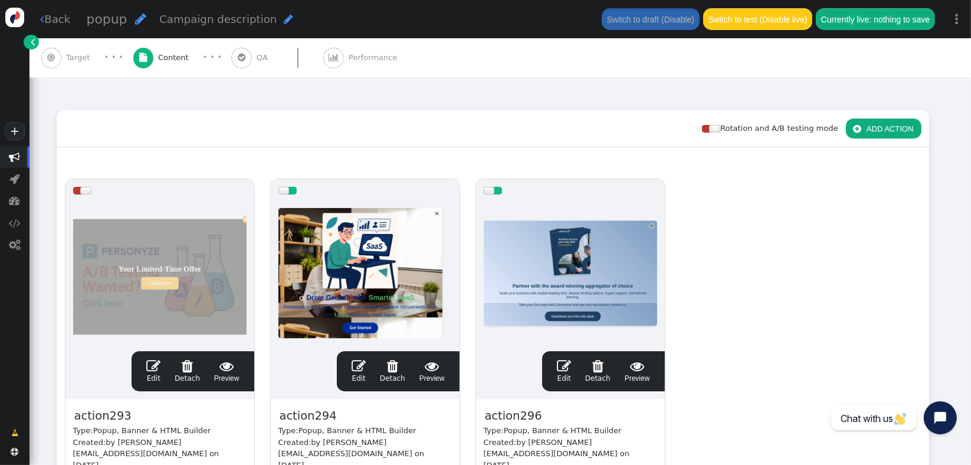
scroll to position [129, 0]
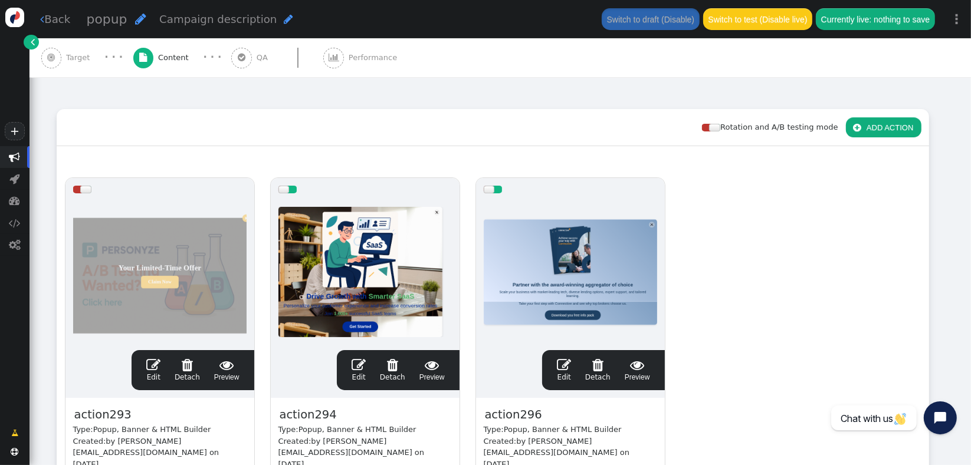
click at [288, 189] on div at bounding box center [283, 190] width 11 height 8
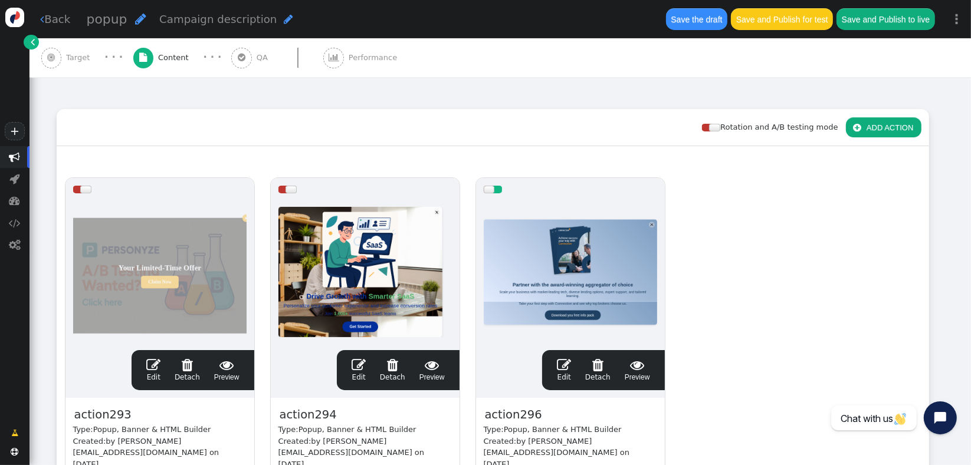
click at [569, 373] on link " Edit" at bounding box center [564, 370] width 14 height 25
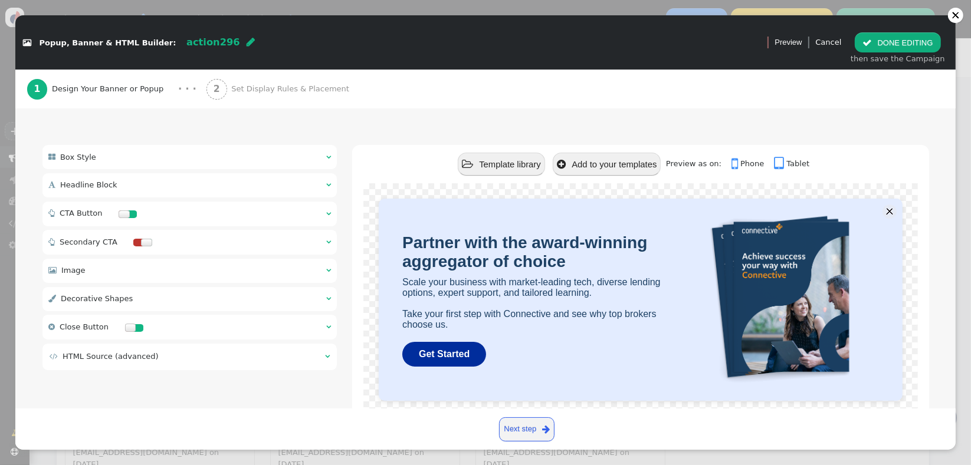
scroll to position [88, 0]
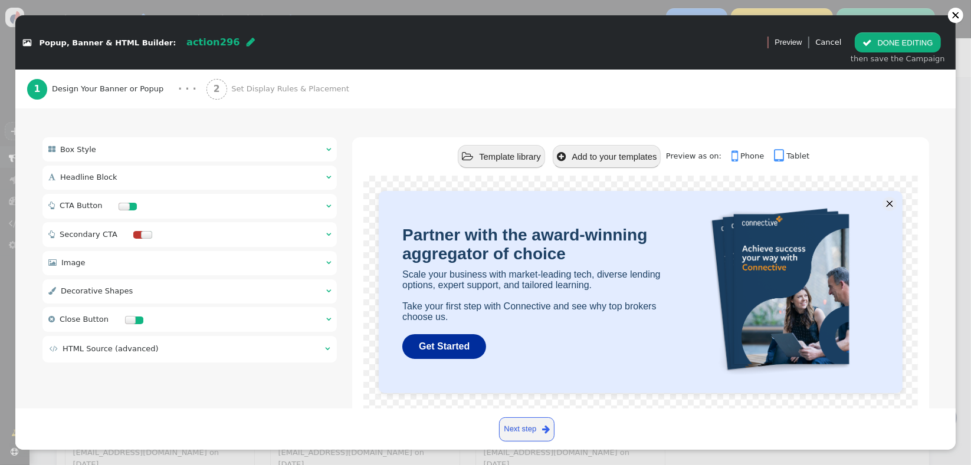
click at [136, 152] on div " Box Style  " at bounding box center [189, 149] width 295 height 24
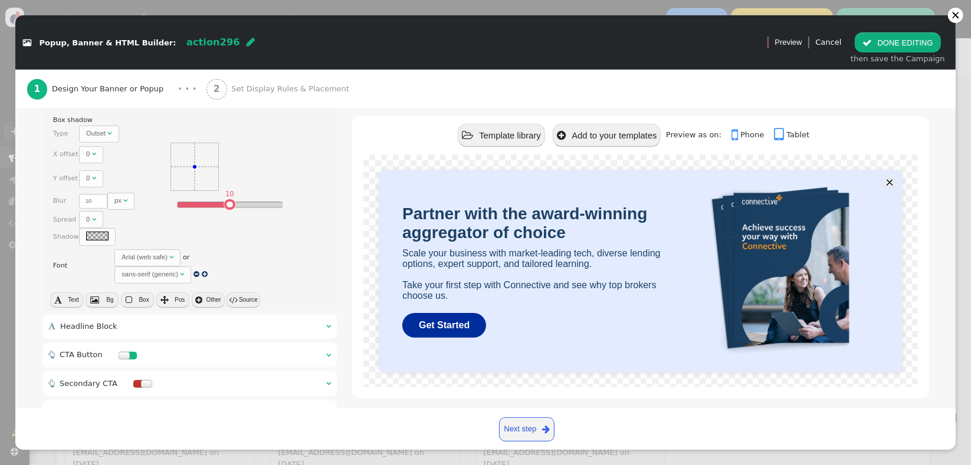
scroll to position [341, 0]
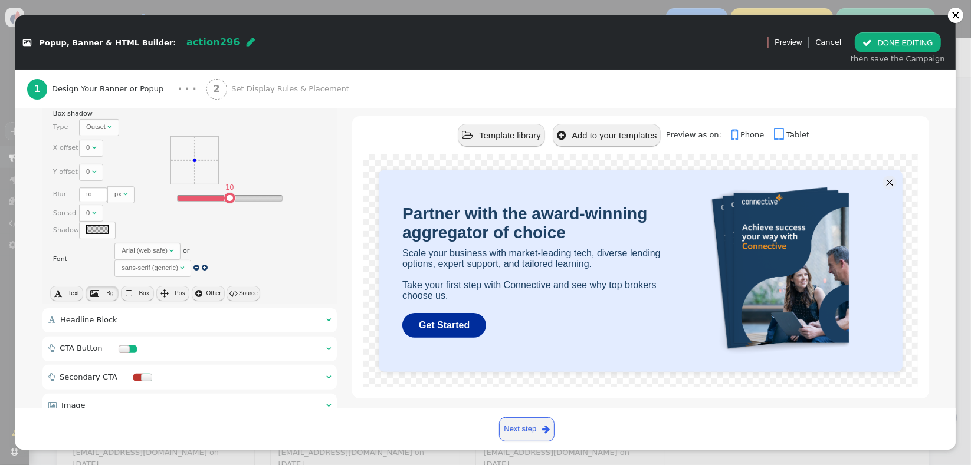
click at [103, 290] on button " Bg" at bounding box center [102, 293] width 33 height 15
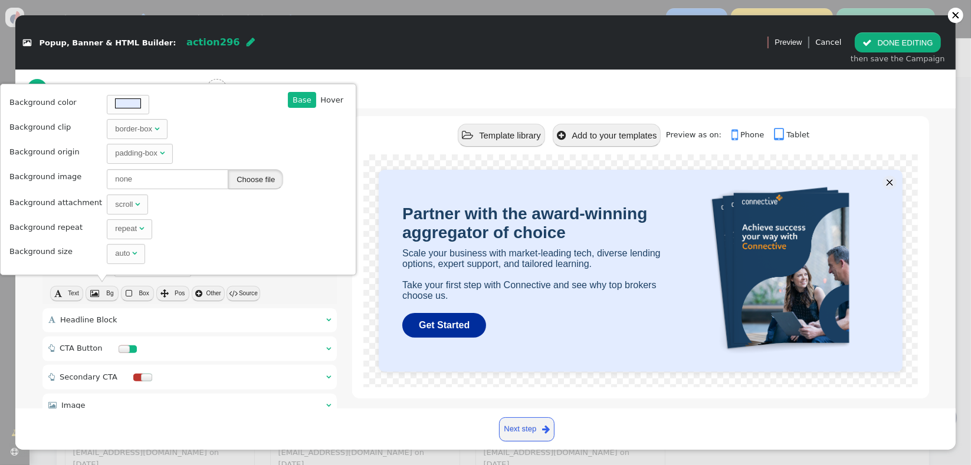
click at [249, 186] on button "Choose file" at bounding box center [255, 179] width 55 height 20
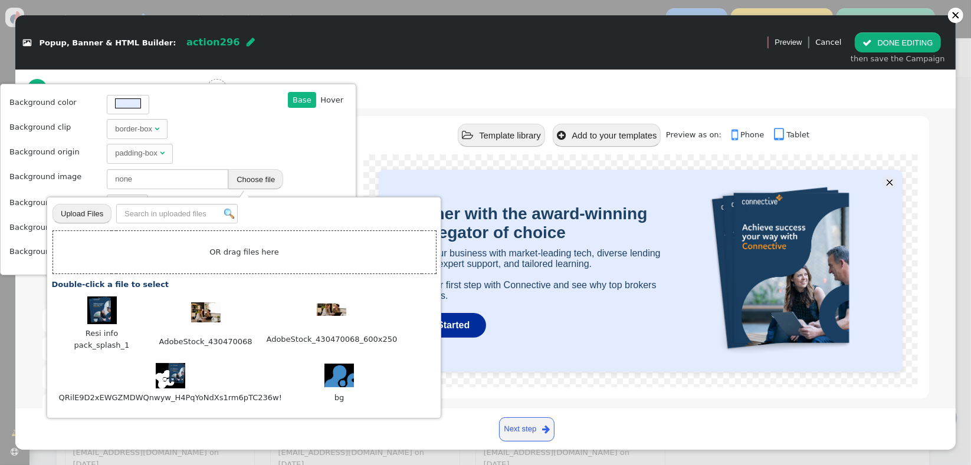
click at [88, 218] on input "file" at bounding box center [81, 213] width 59 height 21
type input "C:\fakepath\Resi BG.png"
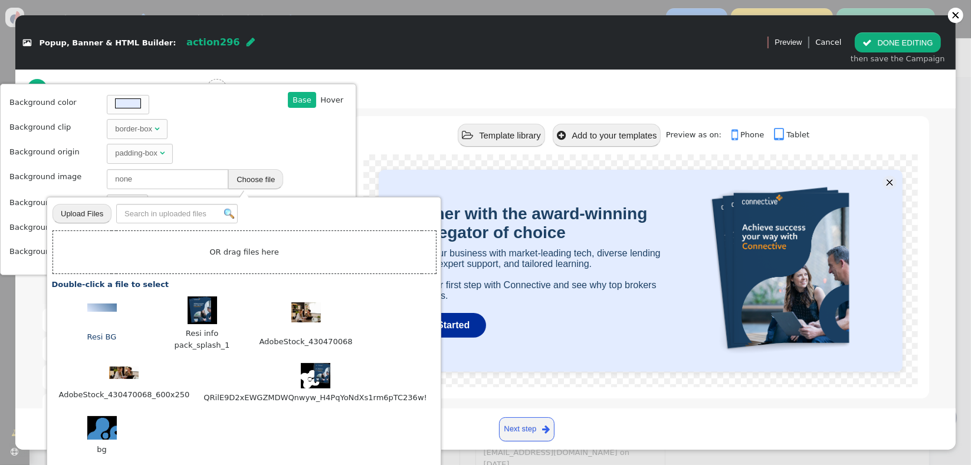
click at [98, 313] on td "⋮" at bounding box center [102, 310] width 88 height 26
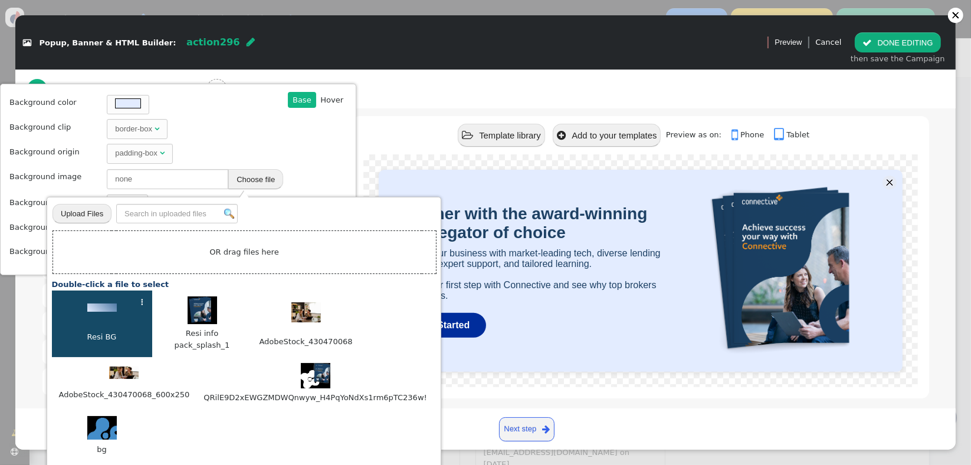
scroll to position [461, 0]
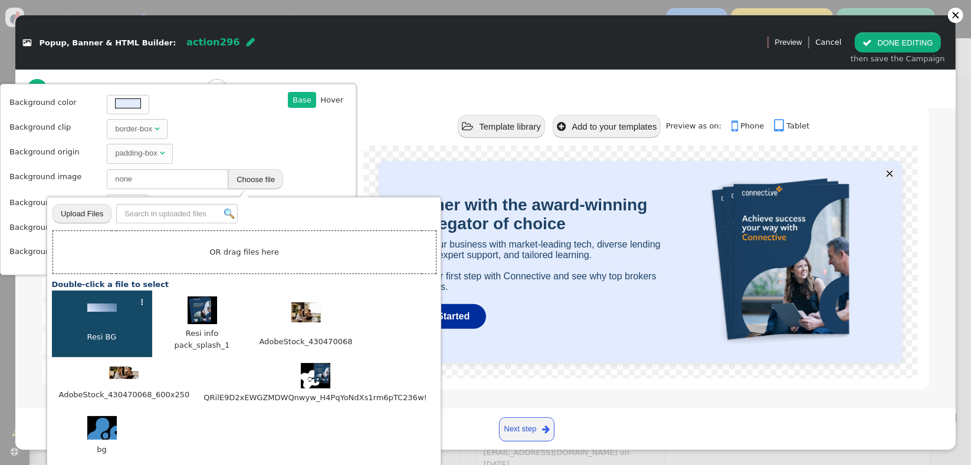
click at [104, 307] on img at bounding box center [101, 308] width 29 height 8
type input "[URL][DOMAIN_NAME]"
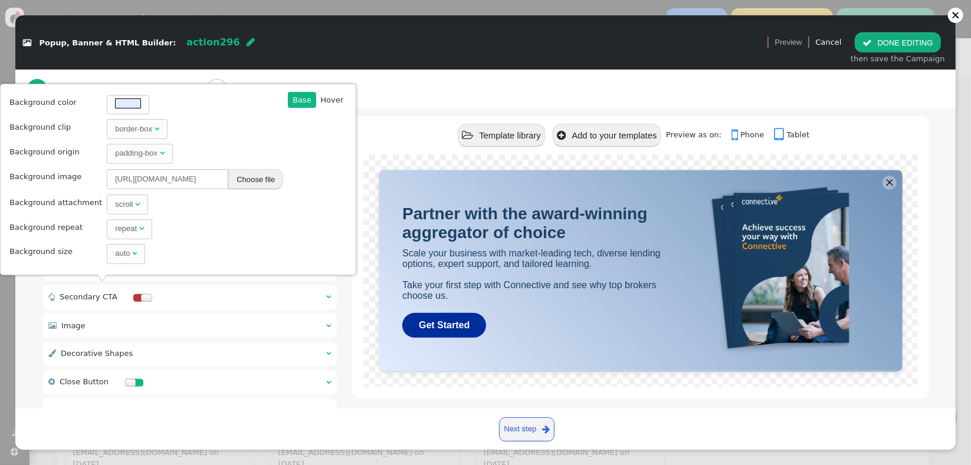
click at [120, 208] on div "scroll" at bounding box center [124, 205] width 18 height 12
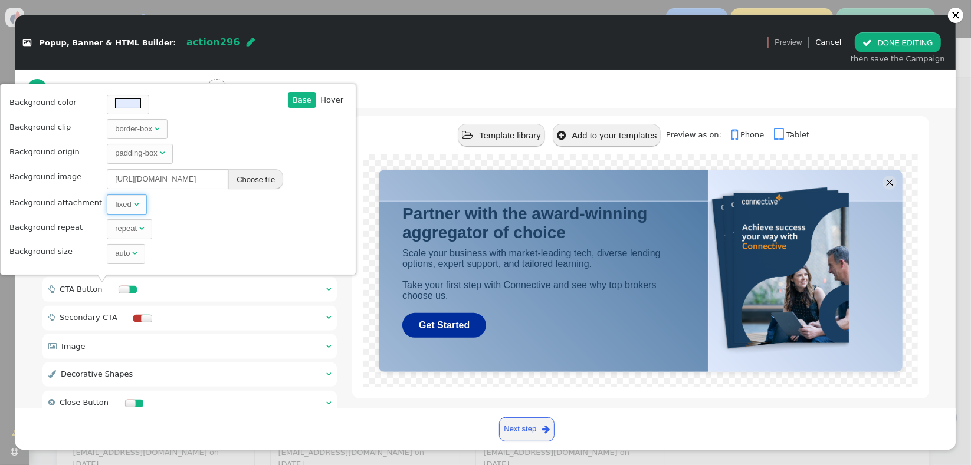
click at [119, 207] on div "fixed" at bounding box center [123, 205] width 16 height 12
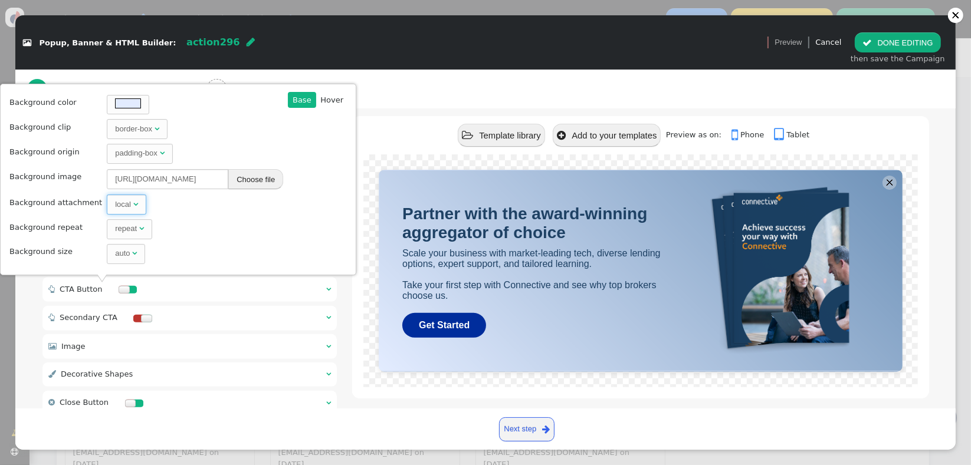
click at [128, 203] on span "local " at bounding box center [127, 205] width 40 height 20
click at [115, 205] on div "inherit" at bounding box center [125, 205] width 21 height 12
click at [115, 204] on div "scroll" at bounding box center [124, 205] width 18 height 12
click at [140, 152] on div "padding-box" at bounding box center [136, 153] width 42 height 12
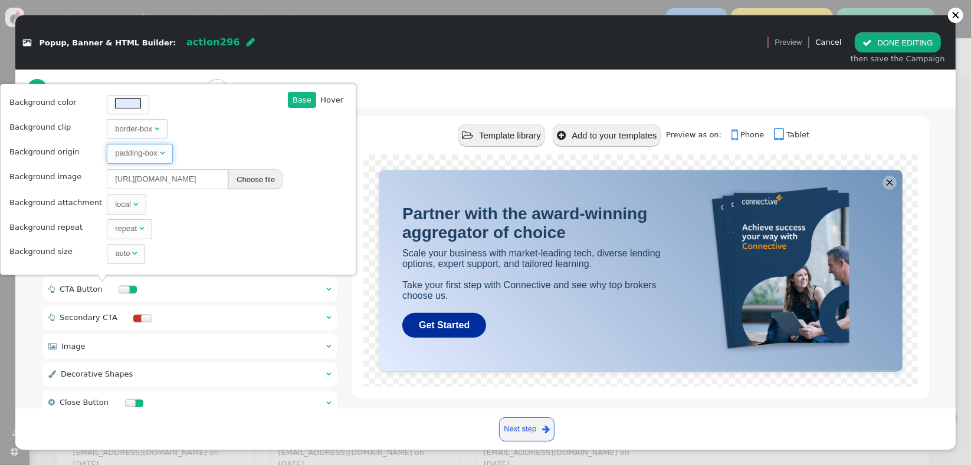
click at [124, 130] on div "border-box" at bounding box center [133, 129] width 37 height 12
click at [115, 254] on div "auto" at bounding box center [122, 254] width 15 height 12
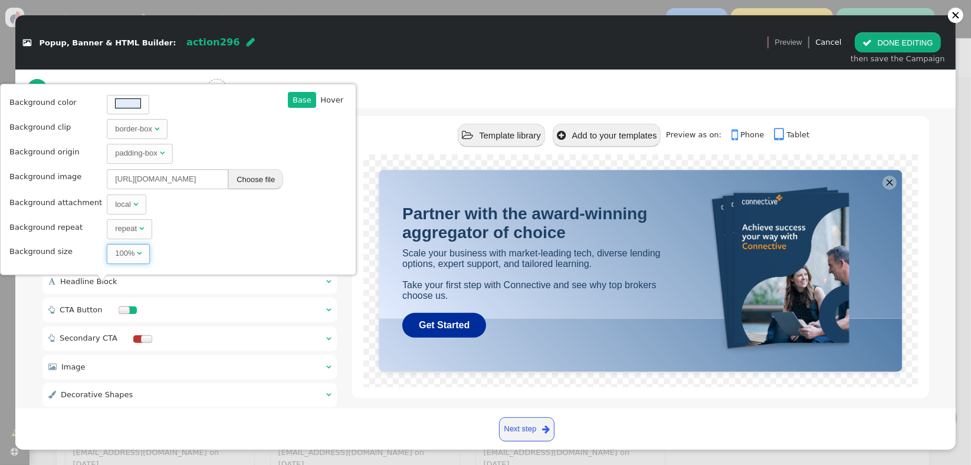
click at [123, 254] on div "100%" at bounding box center [126, 254] width 22 height 12
click at [126, 233] on div "repeat" at bounding box center [127, 229] width 24 height 12
click at [189, 226] on td "repeat " at bounding box center [194, 230] width 183 height 24
click at [133, 205] on span "" at bounding box center [135, 204] width 5 height 8
click at [115, 208] on div "scroll" at bounding box center [124, 205] width 18 height 12
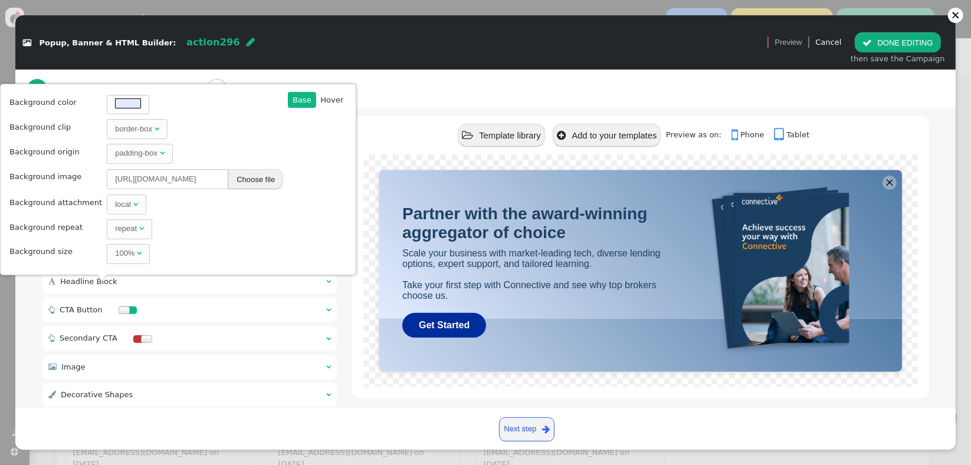
click at [379, 111] on div " Template library  Add to your templates Preview as on:  Phone  Tablet Part…" at bounding box center [640, 117] width 576 height 706
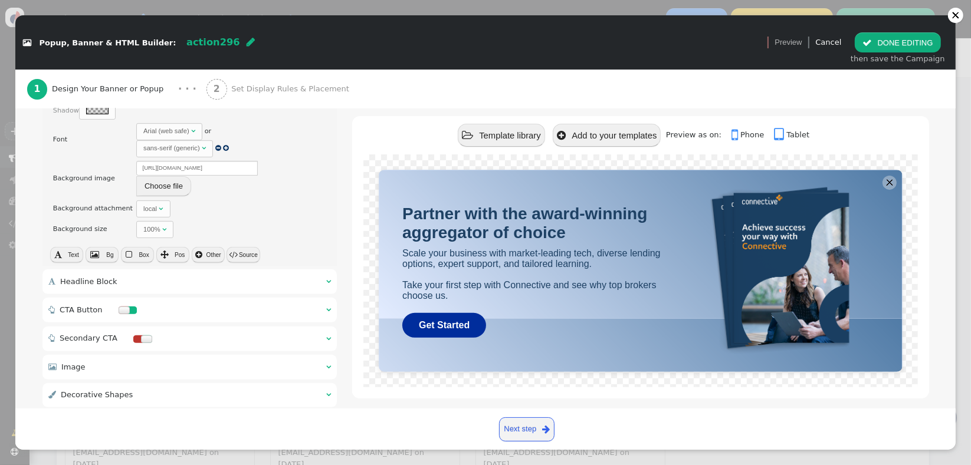
click at [185, 366] on div " Image  " at bounding box center [189, 367] width 295 height 24
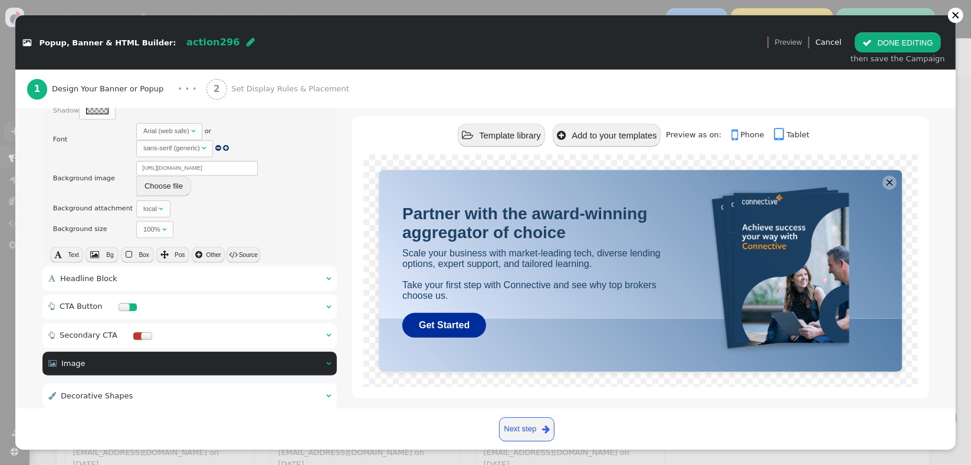
scroll to position [121, 0]
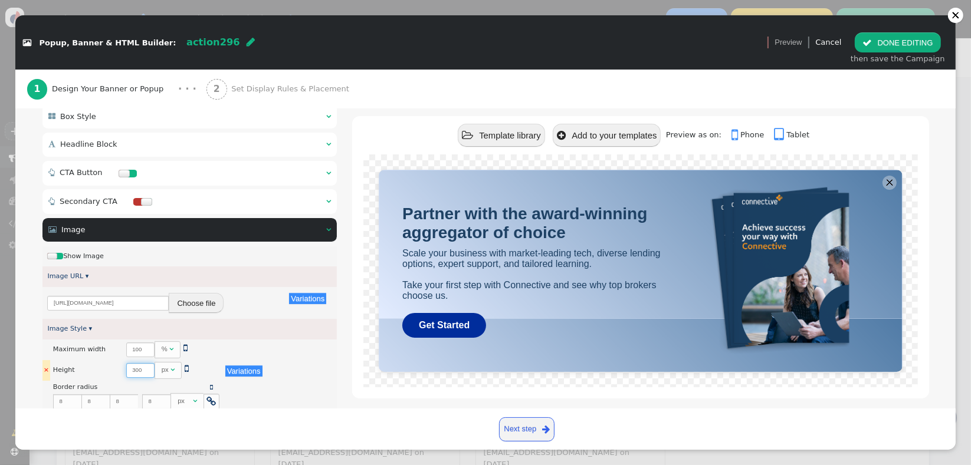
click at [129, 369] on input "300" at bounding box center [140, 370] width 28 height 15
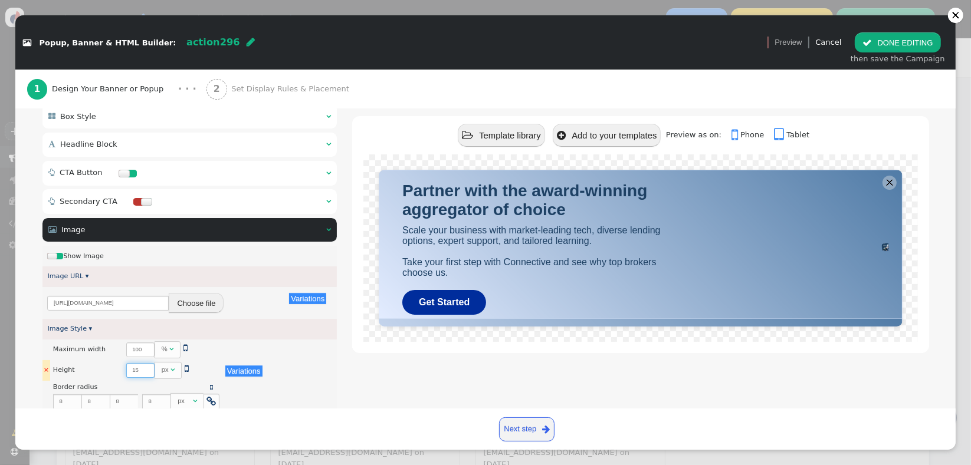
type input "1"
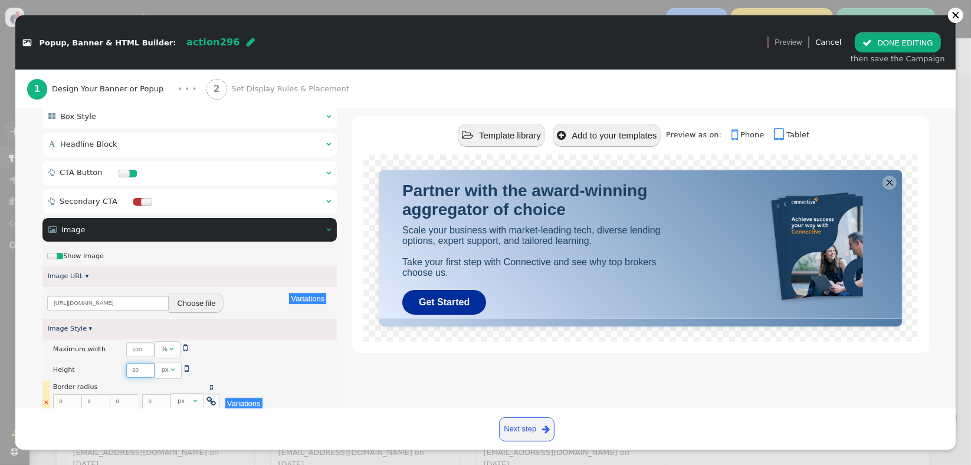
type input "2"
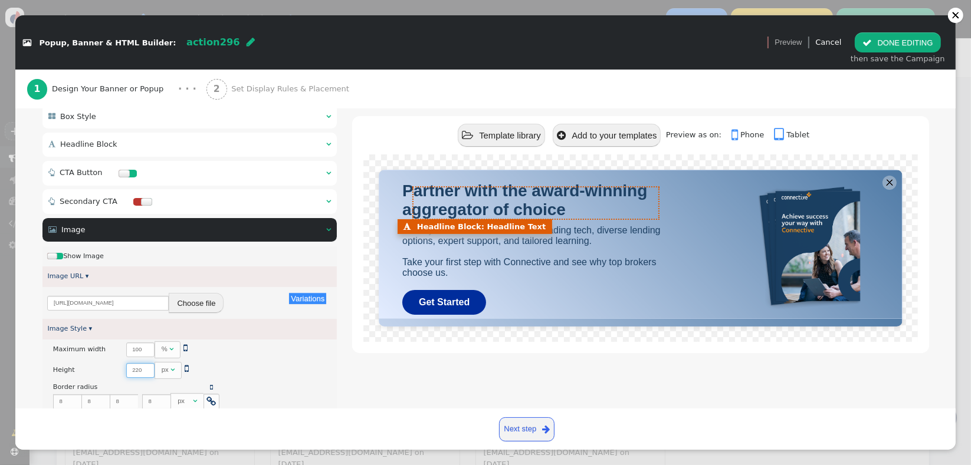
type input "220"
click at [492, 202] on span "Partner with the award-winning aggregator of choice" at bounding box center [524, 200] width 245 height 37
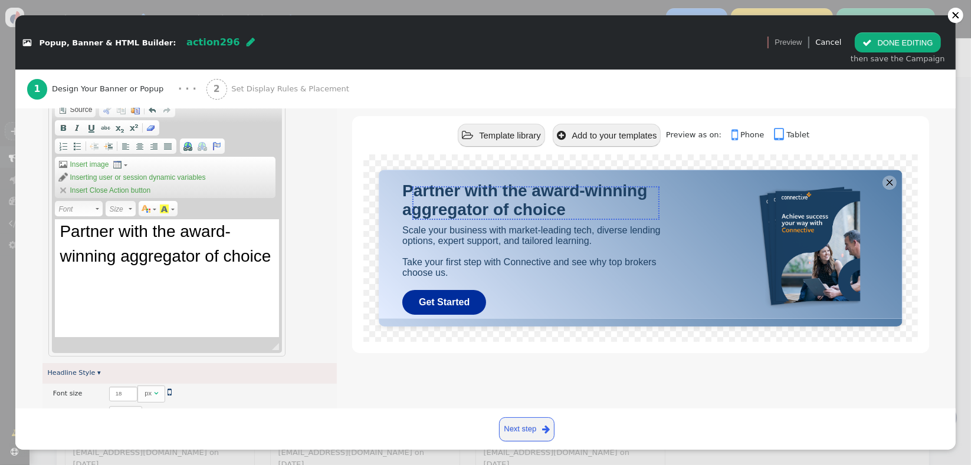
scroll to position [216, 0]
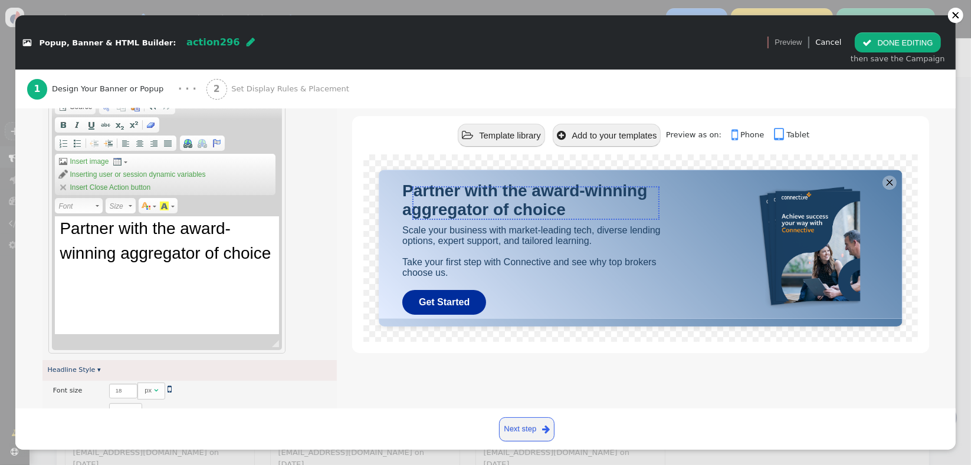
click at [189, 257] on span "Partner with the award-winning aggregator of choice" at bounding box center [165, 240] width 211 height 43
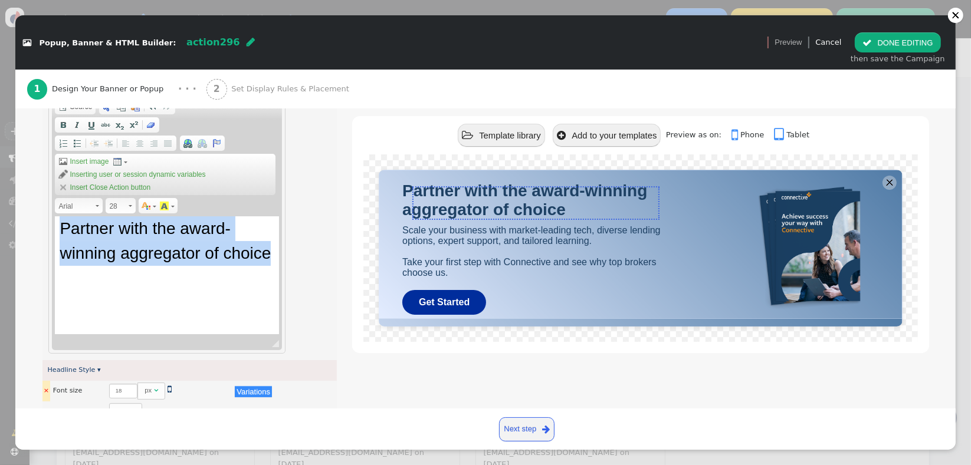
click at [46, 390] on link "×" at bounding box center [46, 391] width 8 height 8
click at [134, 205] on link "28" at bounding box center [121, 205] width 30 height 15
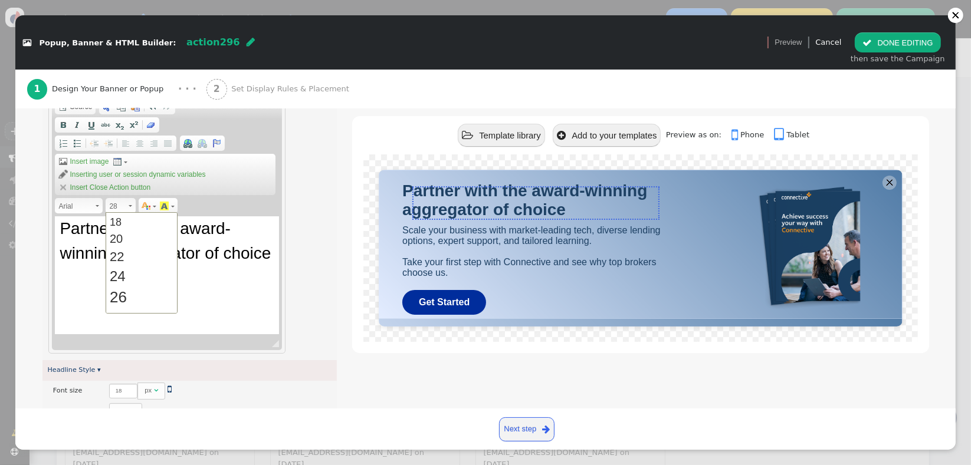
scroll to position [73, 0]
click at [137, 287] on link "22" at bounding box center [141, 293] width 67 height 19
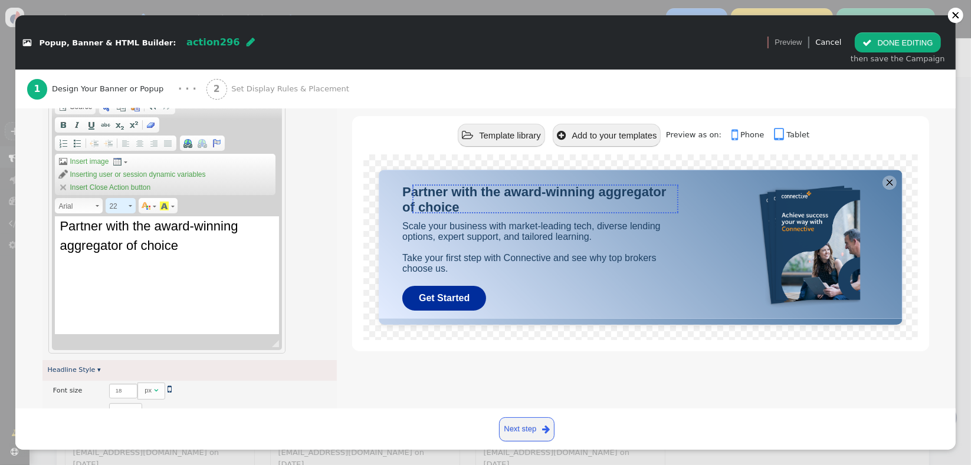
click at [130, 205] on span at bounding box center [131, 206] width 4 height 2
click at [127, 246] on link "20" at bounding box center [141, 249] width 67 height 17
click at [131, 207] on span at bounding box center [130, 205] width 3 height 11
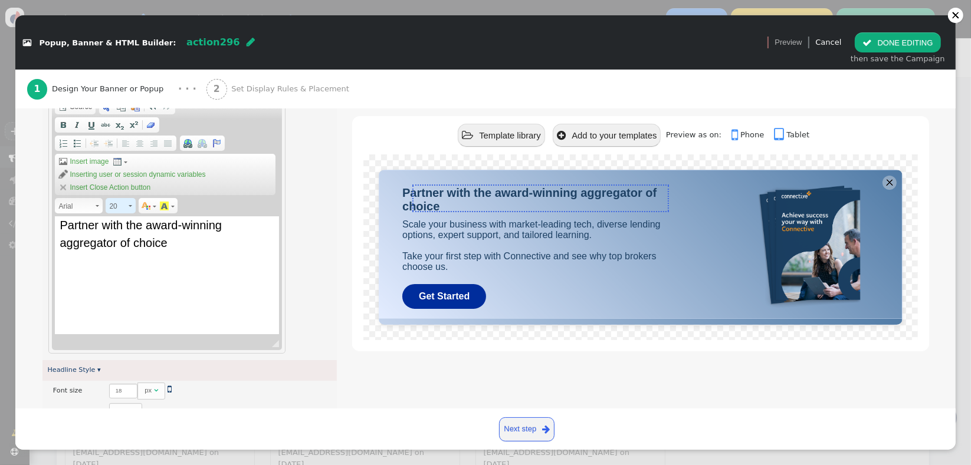
scroll to position [81, 0]
click at [130, 244] on link "18" at bounding box center [141, 250] width 67 height 16
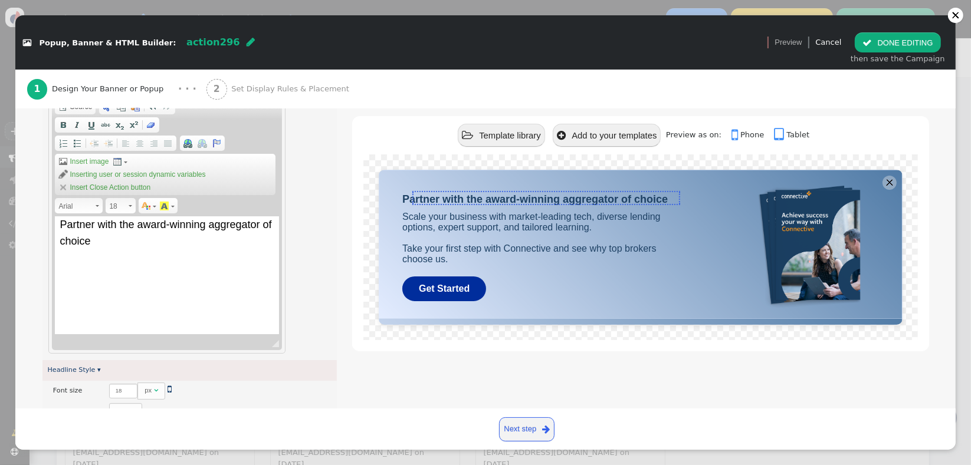
scroll to position [0, 0]
click at [130, 206] on span at bounding box center [131, 206] width 4 height 2
click at [124, 285] on link "20" at bounding box center [141, 282] width 67 height 17
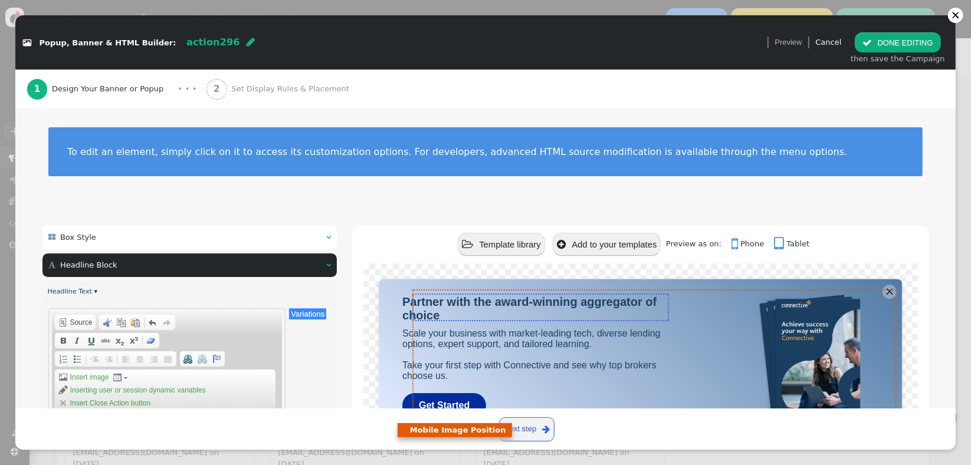
click at [709, 340] on div at bounding box center [790, 356] width 202 height 131
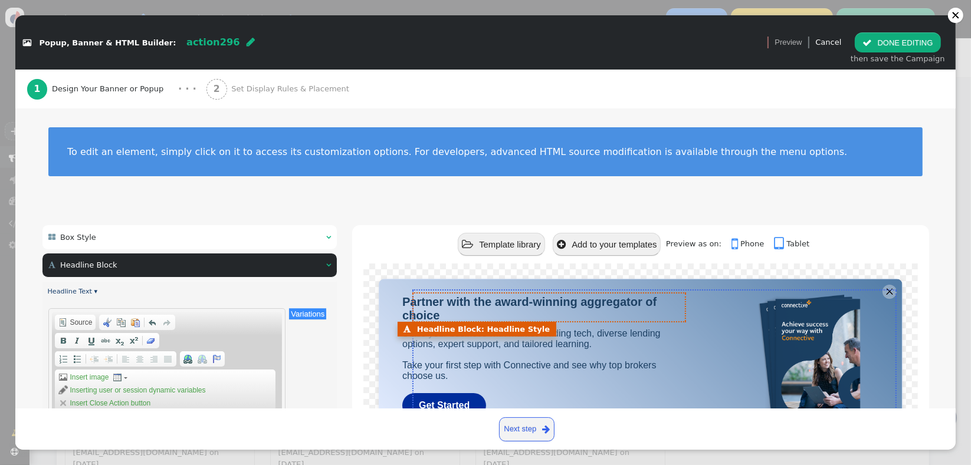
click at [655, 311] on div "Partner with the award-winning aggregator of choice" at bounding box center [539, 308] width 275 height 27
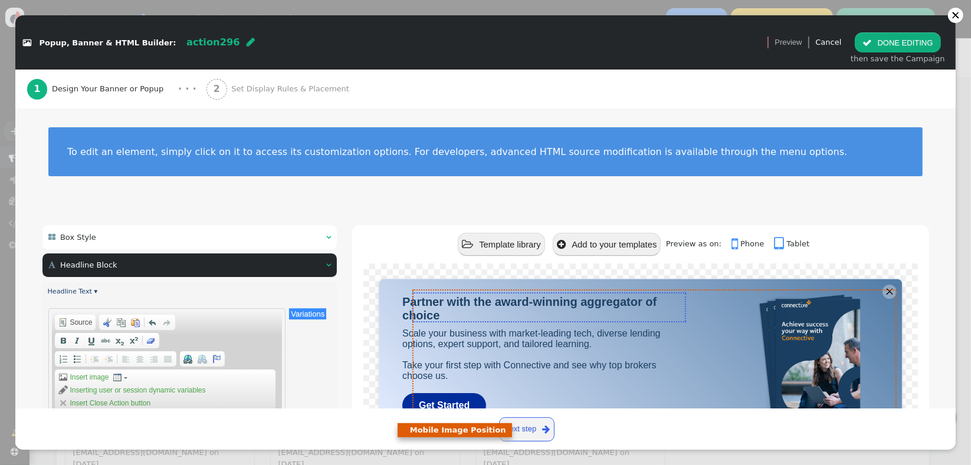
click at [711, 325] on div at bounding box center [790, 356] width 202 height 131
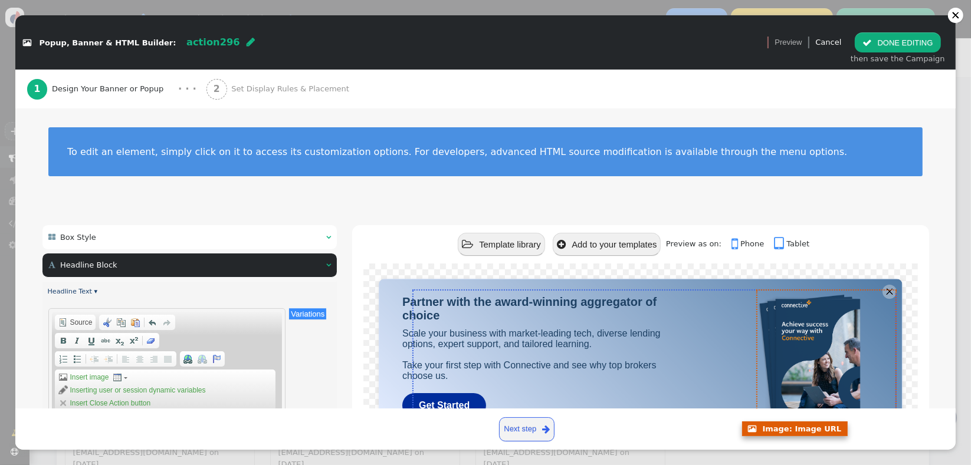
click at [794, 337] on img at bounding box center [820, 356] width 137 height 130
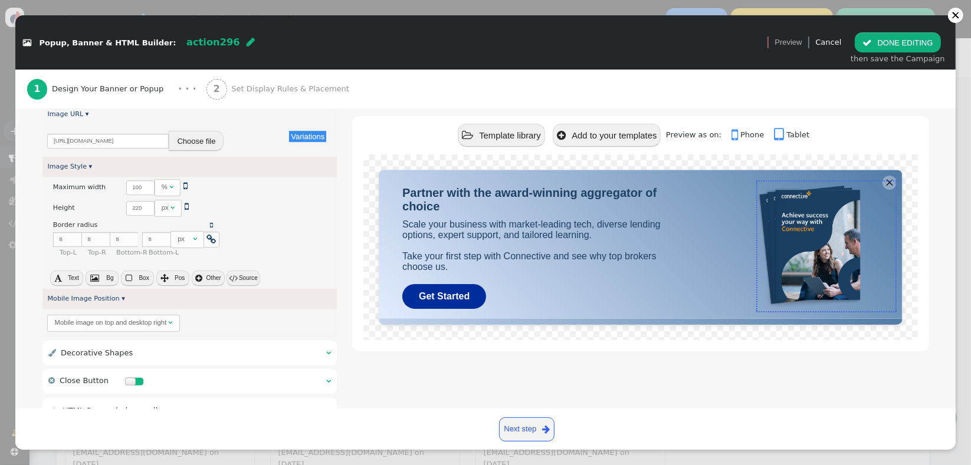
scroll to position [287, 0]
click at [201, 351] on div " Decorative Shapes  " at bounding box center [189, 349] width 295 height 24
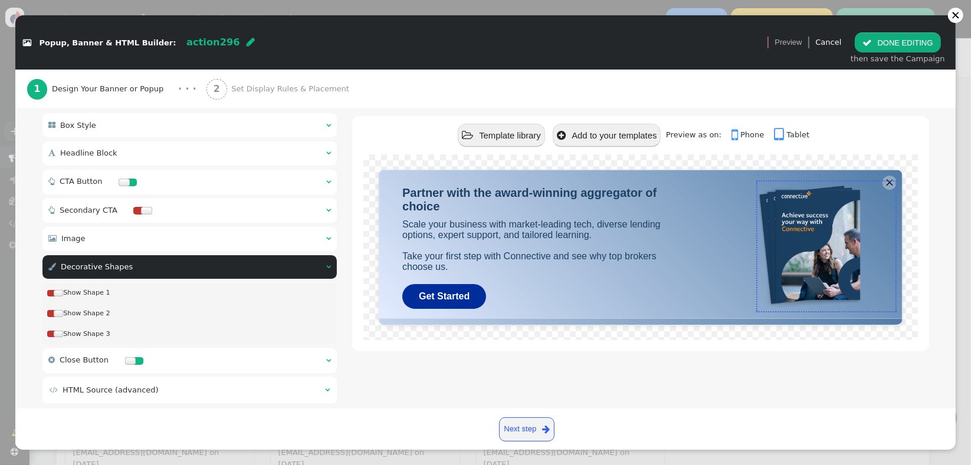
scroll to position [133, 0]
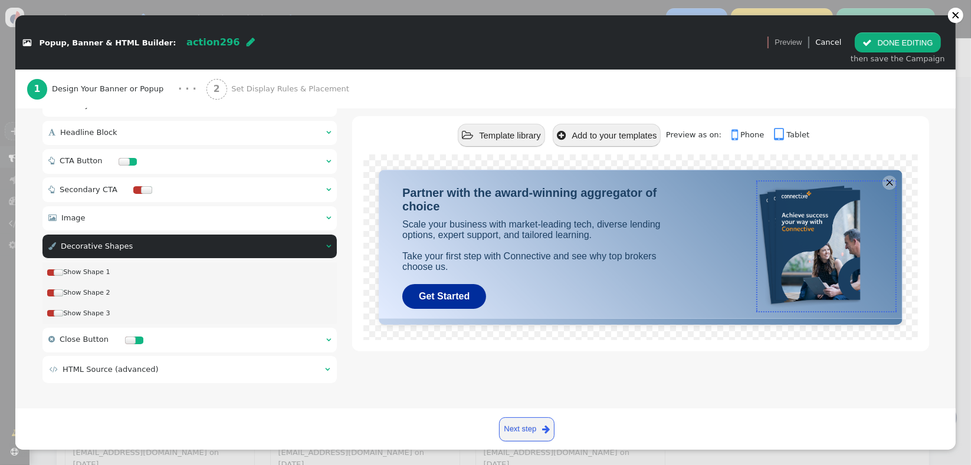
click at [200, 215] on div " Image  " at bounding box center [189, 218] width 295 height 24
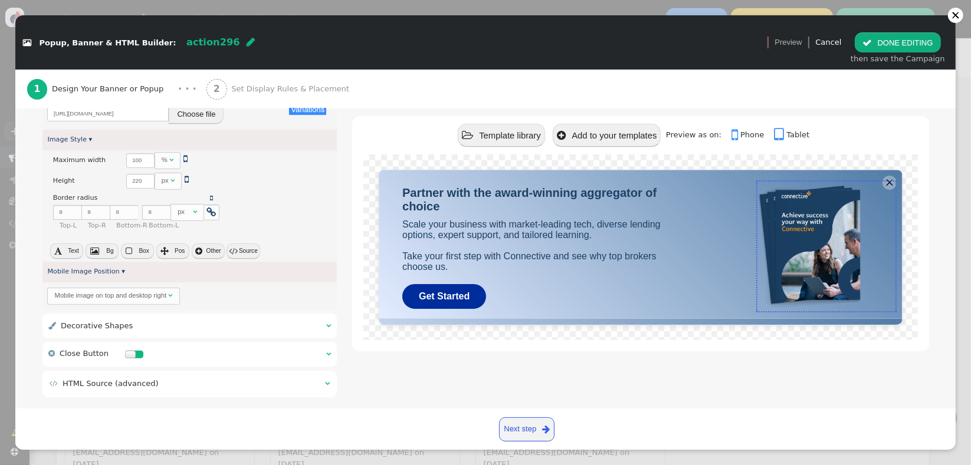
scroll to position [324, 0]
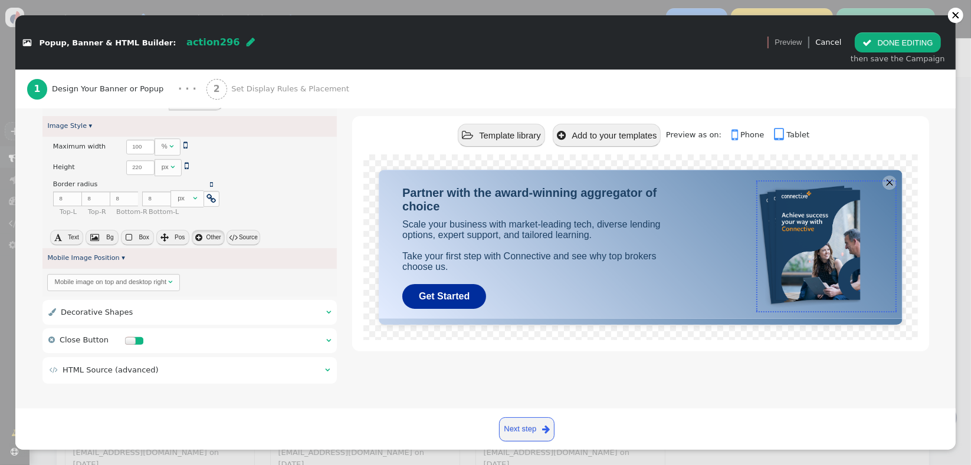
click at [202, 239] on button " Other" at bounding box center [208, 237] width 33 height 15
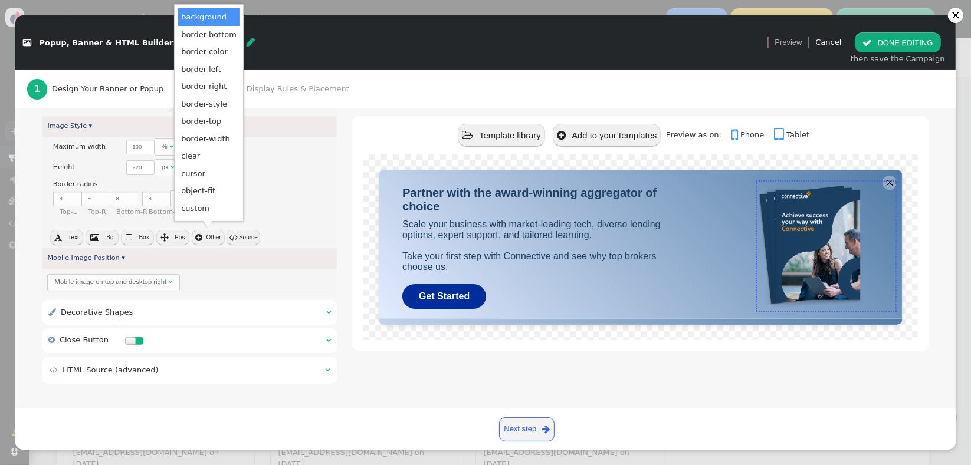
click at [314, 208] on div "× Maximum width There are alternatives. Default value:  100 %   Variations ×…" at bounding box center [189, 180] width 295 height 86
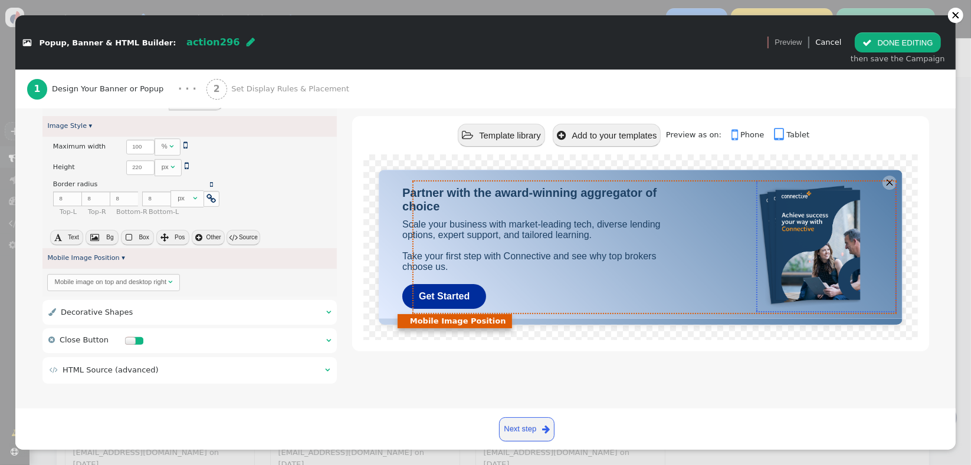
click at [703, 215] on div at bounding box center [790, 247] width 202 height 131
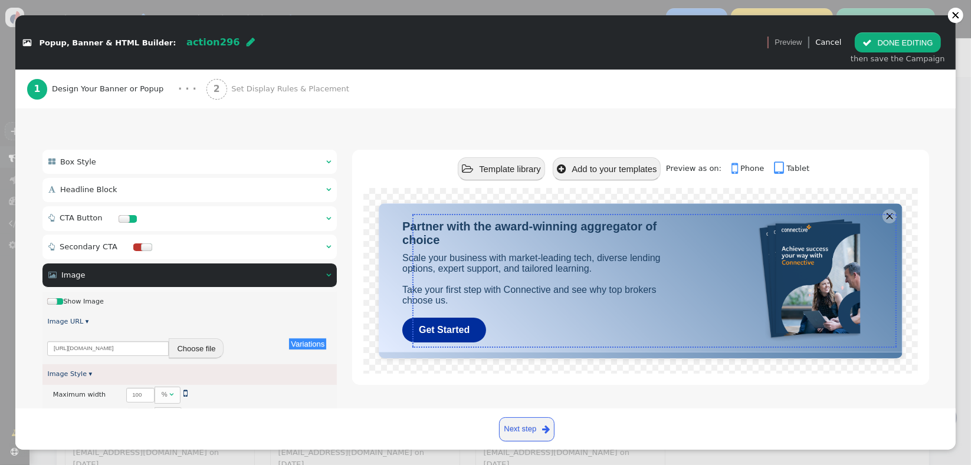
scroll to position [73, 0]
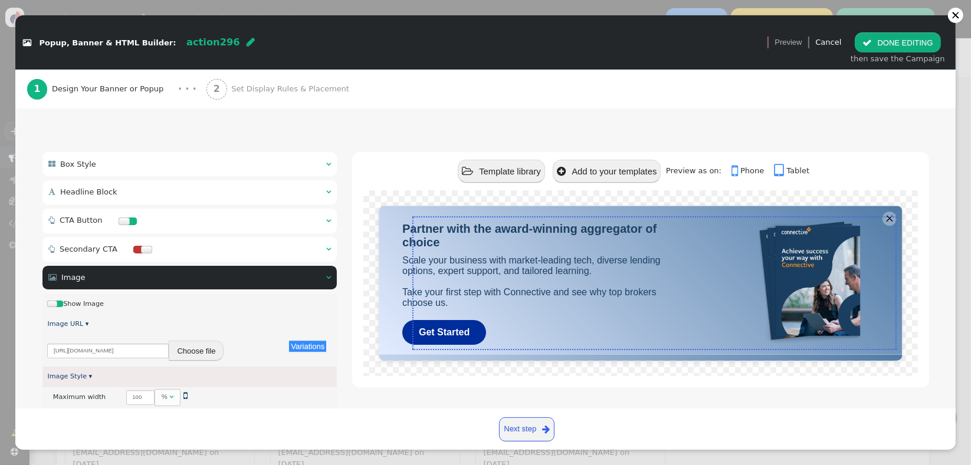
click at [121, 188] on div " Headline Block " at bounding box center [91, 192] width 87 height 12
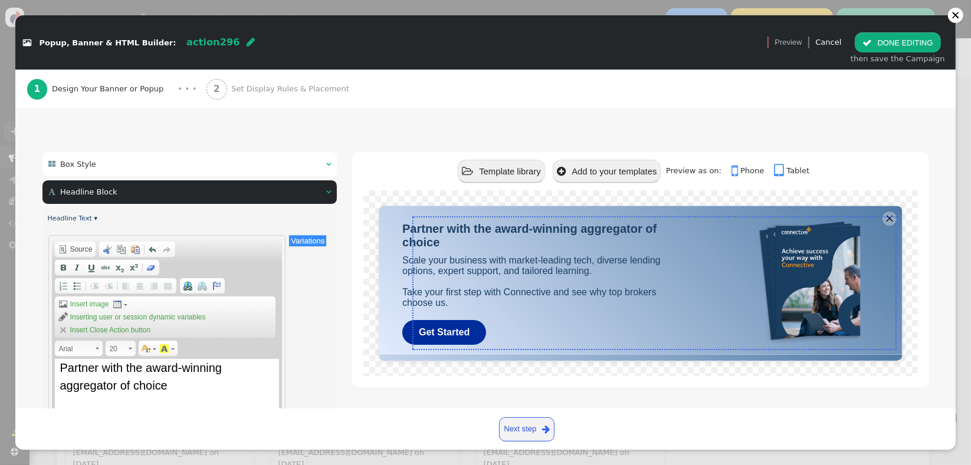
click at [228, 162] on div " Box Style  " at bounding box center [189, 164] width 295 height 24
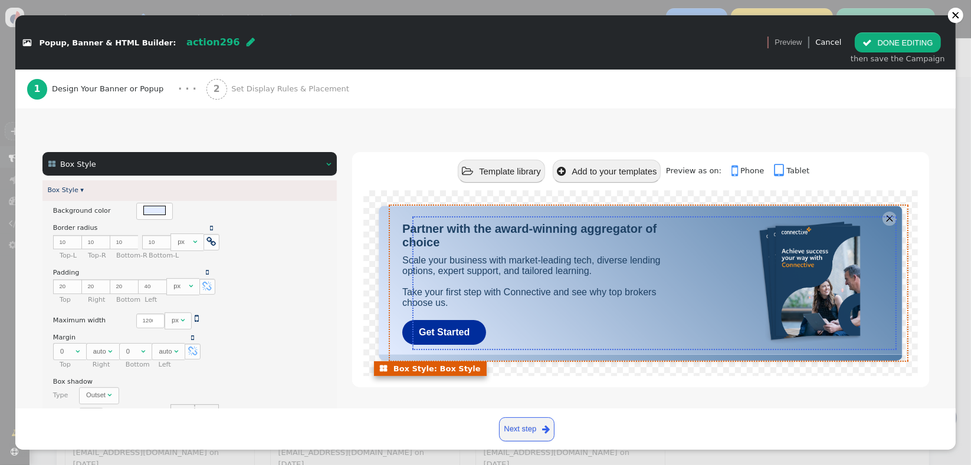
click at [484, 212] on div "Partner with the award-winning aggregator of choice Scale your business with ma…" at bounding box center [640, 283] width 523 height 155
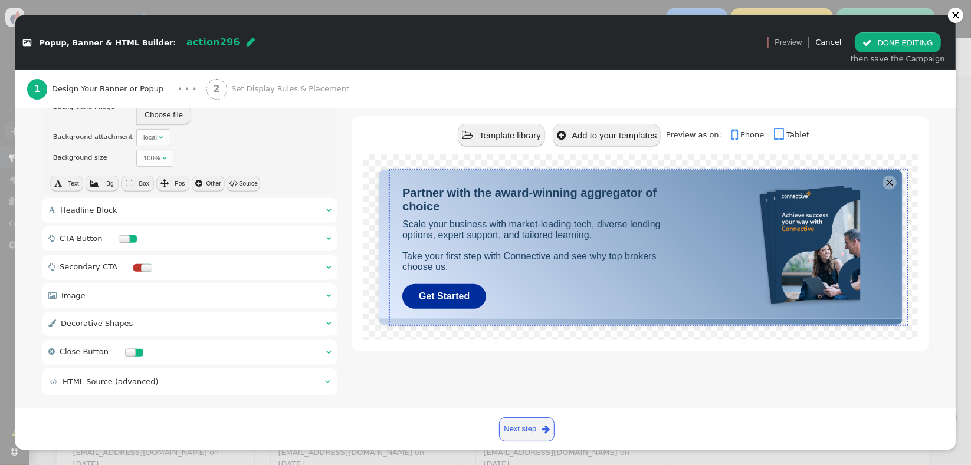
scroll to position [542, 0]
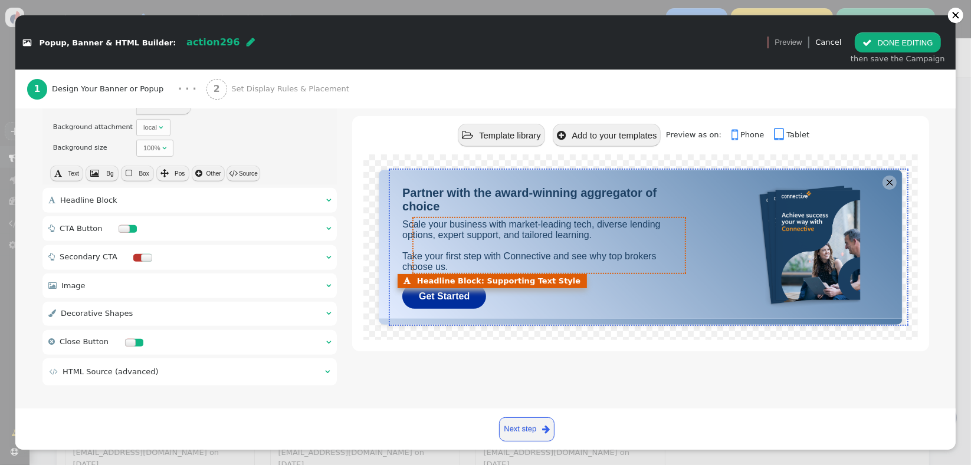
click at [553, 246] on div "Scale your business with market-leading tech, diverse lending options, expert s…" at bounding box center [539, 245] width 275 height 53
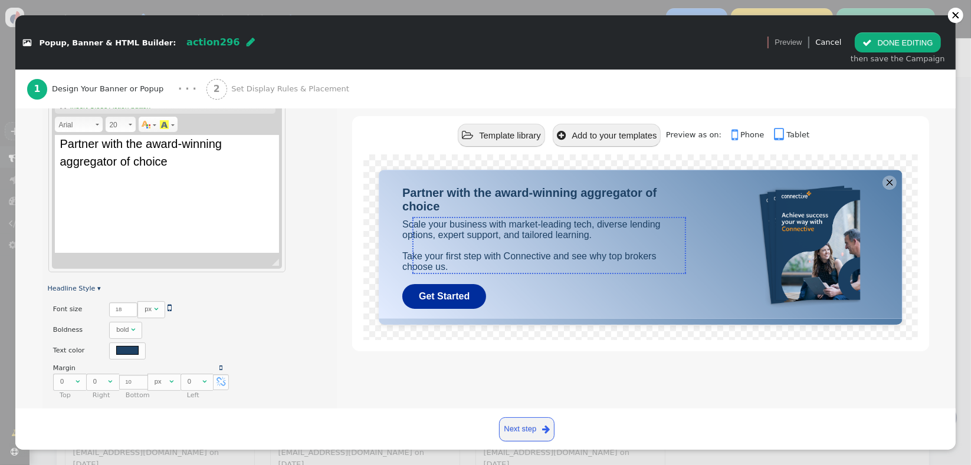
scroll to position [415, 0]
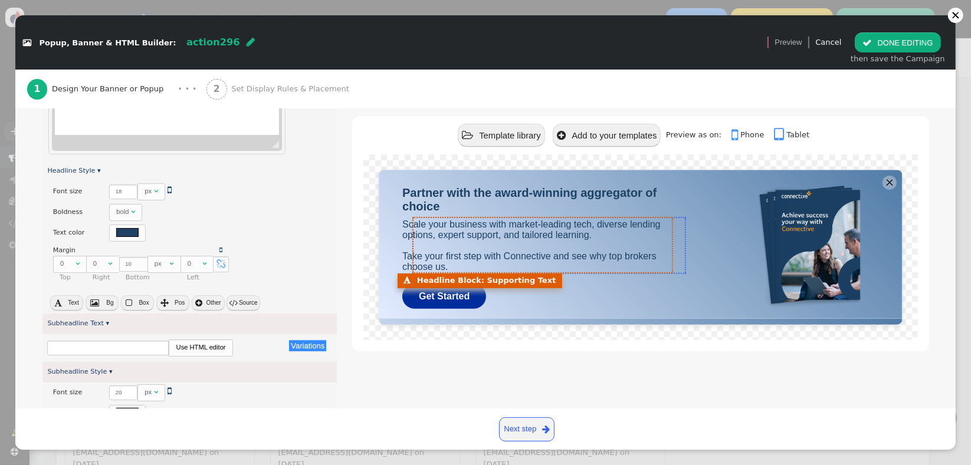
click at [510, 255] on font "Scale your business with market-leading tech, diverse lending options, expert s…" at bounding box center [531, 245] width 258 height 52
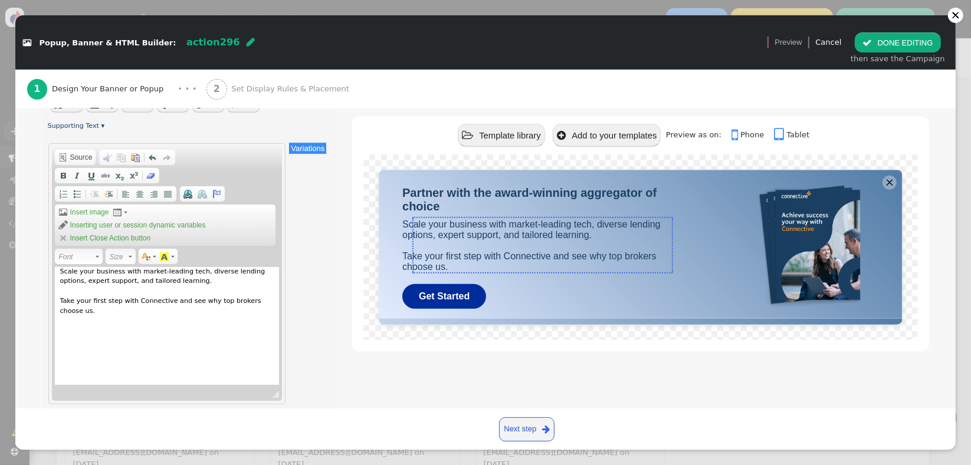
scroll to position [815, 0]
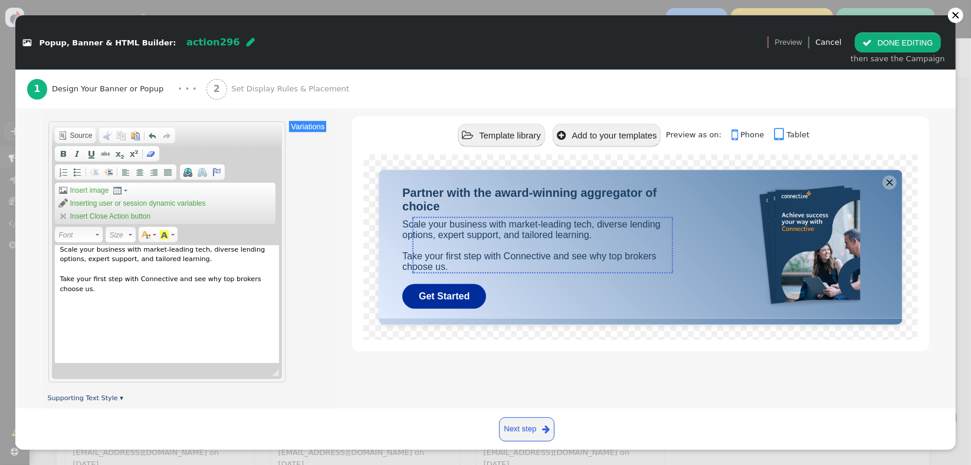
click at [217, 288] on div "Scale your business with market-leading tech, diverse lending options, expert s…" at bounding box center [167, 304] width 224 height 118
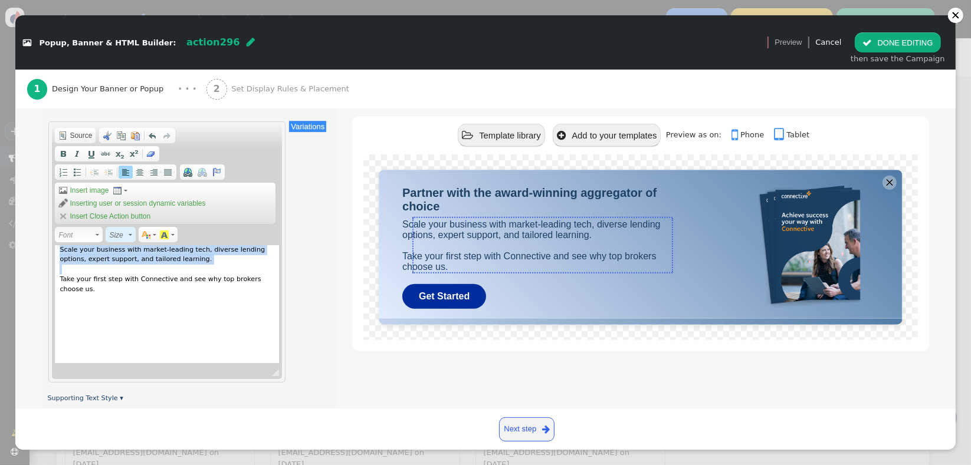
click at [129, 232] on span at bounding box center [130, 234] width 3 height 11
click at [117, 231] on span "Size" at bounding box center [118, 235] width 18 height 14
click at [116, 231] on span "Size" at bounding box center [118, 235] width 18 height 14
click at [110, 397] on link "Supporting Text Style ▾" at bounding box center [84, 398] width 75 height 8
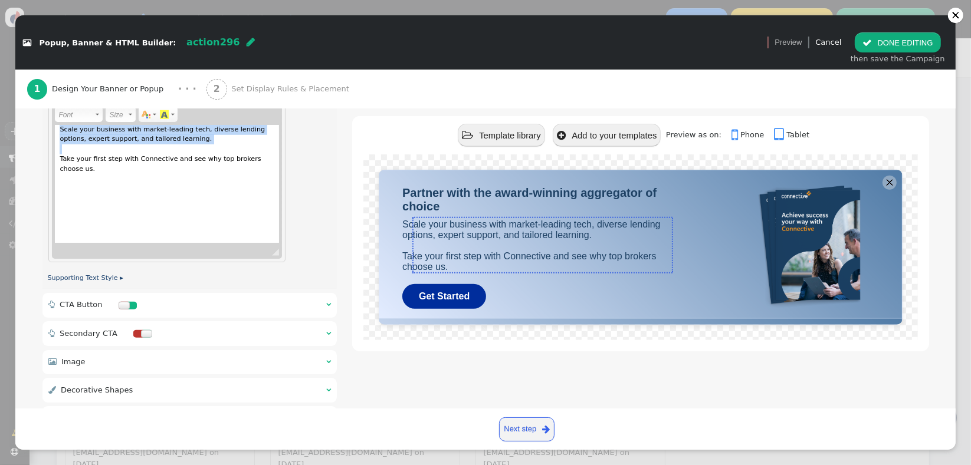
scroll to position [928, 0]
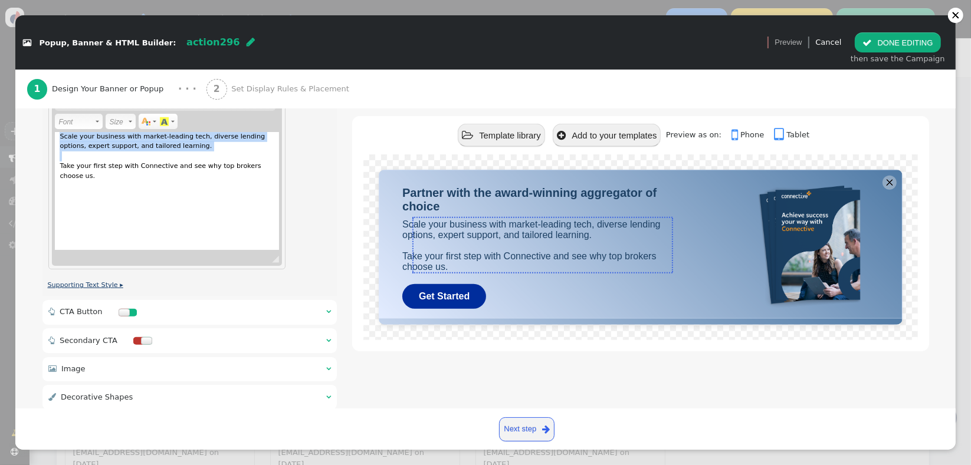
click at [110, 282] on link "Supporting Text Style ▸" at bounding box center [84, 285] width 75 height 8
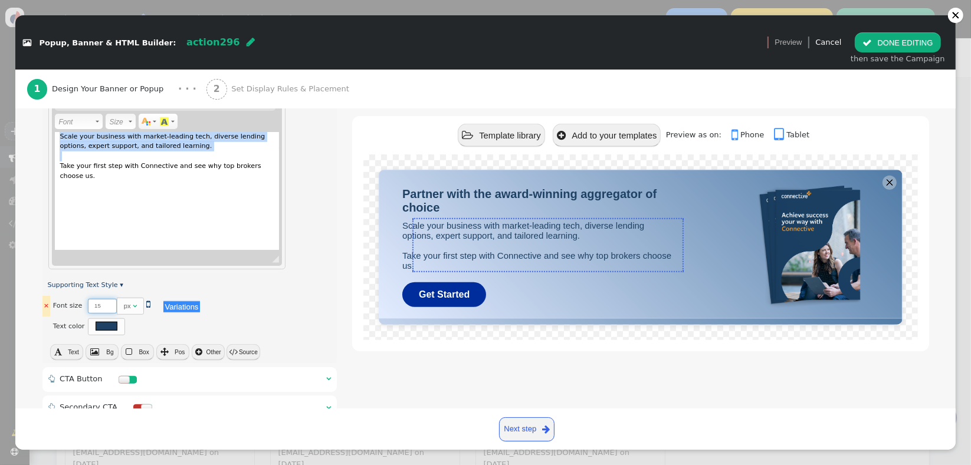
click at [103, 305] on input "15" at bounding box center [102, 306] width 28 height 15
type input "14"
click at [103, 305] on input "14" at bounding box center [102, 306] width 28 height 15
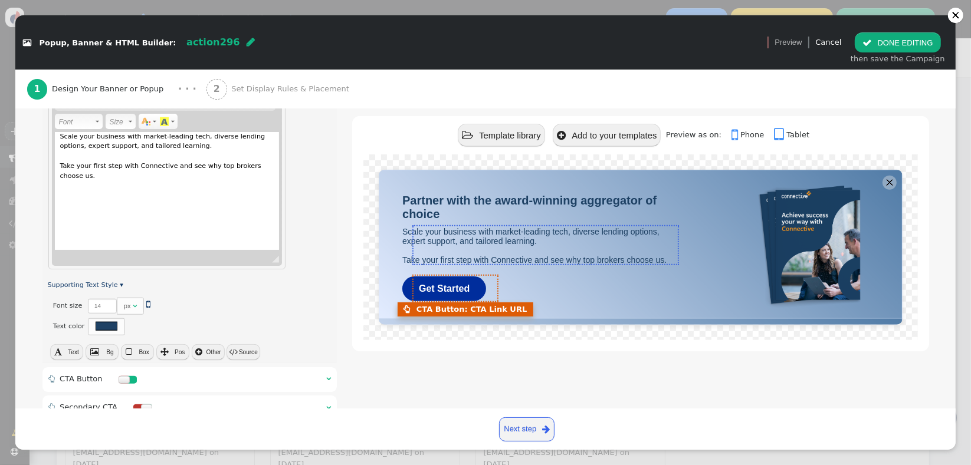
click at [477, 293] on link "Get Started" at bounding box center [444, 289] width 84 height 25
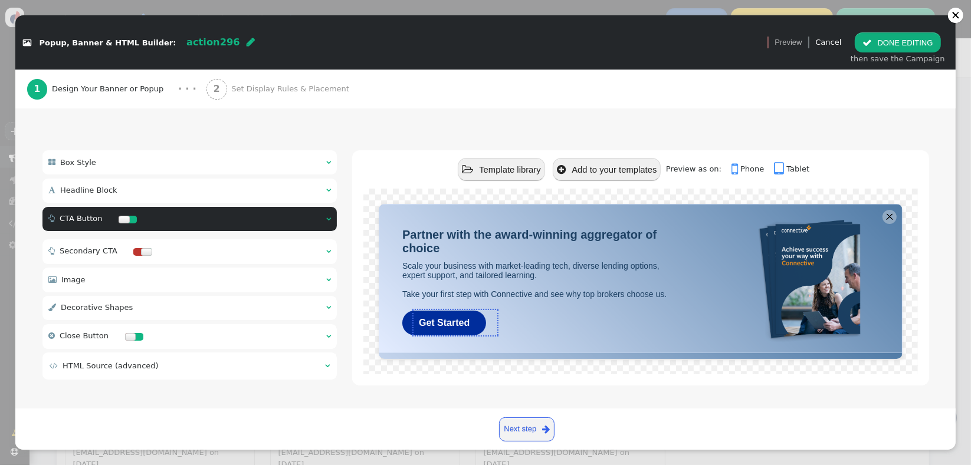
scroll to position [74, 0]
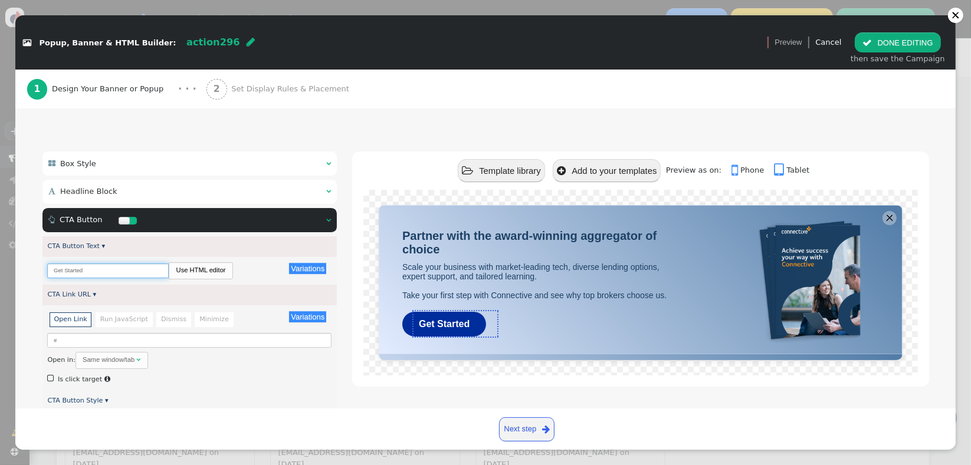
click at [104, 272] on input "Get Started" at bounding box center [107, 271] width 121 height 15
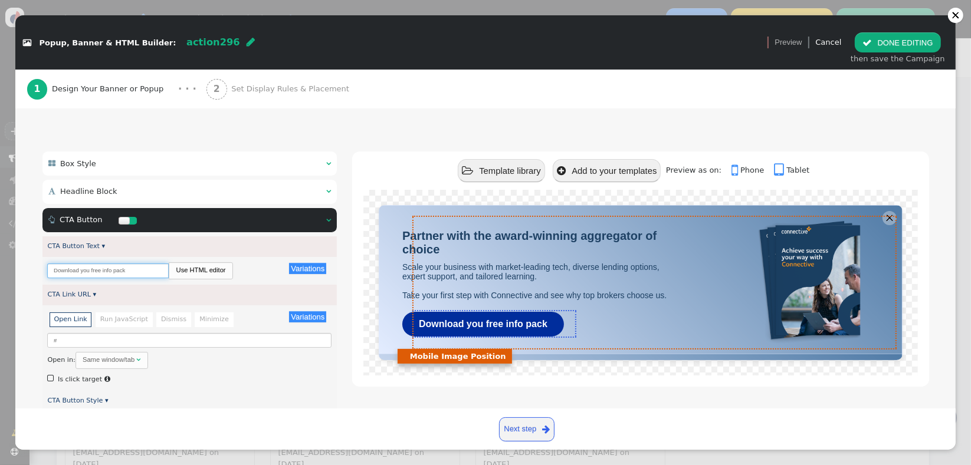
type input "Download you free info pack"
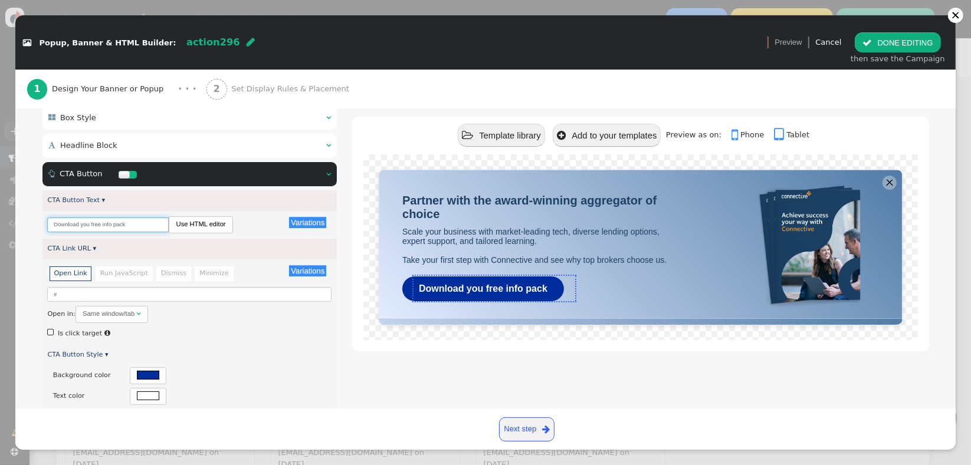
scroll to position [126, 0]
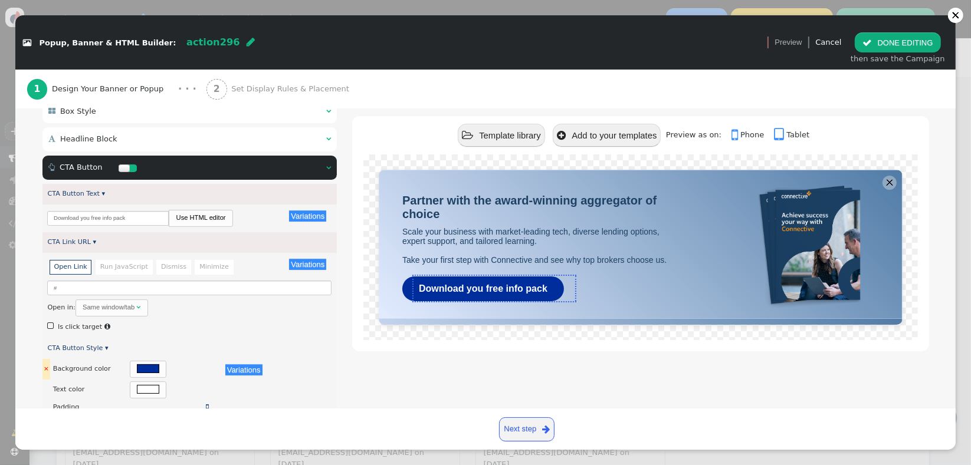
click at [160, 373] on div "There are alternatives. Default value:" at bounding box center [175, 369] width 90 height 17
click at [147, 369] on div at bounding box center [148, 368] width 22 height 9
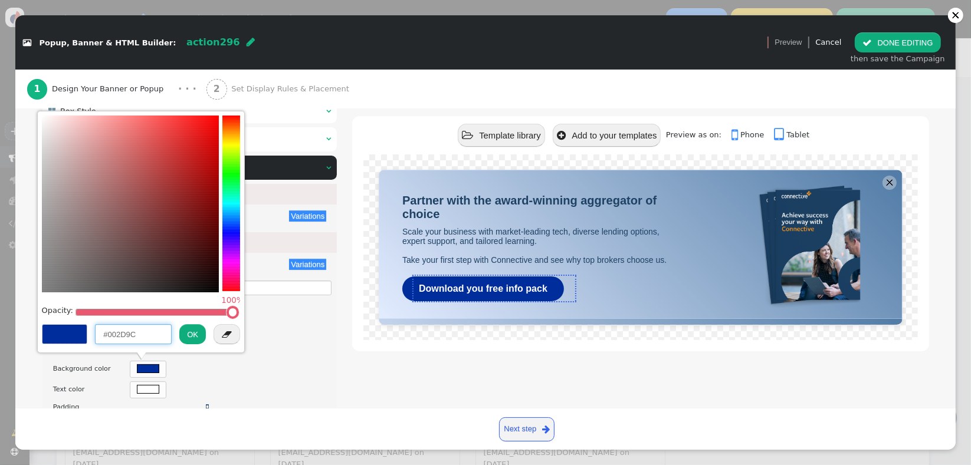
click at [133, 336] on input "#002D9C" at bounding box center [133, 334] width 77 height 20
paste input "e3ecff"
click at [121, 333] on input "#e3ecff" at bounding box center [133, 334] width 77 height 20
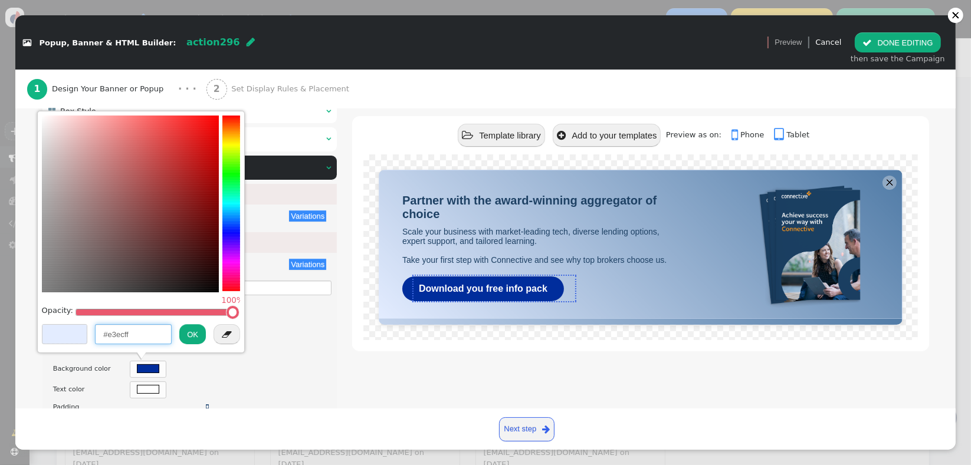
paste input "4b77a3"
type input "#4b77a3"
click at [189, 324] on button "OK" at bounding box center [192, 334] width 27 height 20
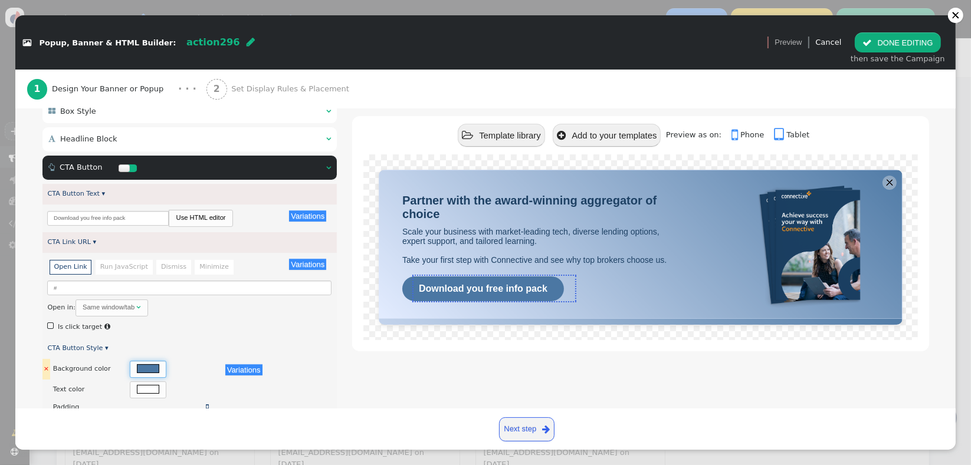
click at [140, 370] on div at bounding box center [148, 368] width 22 height 9
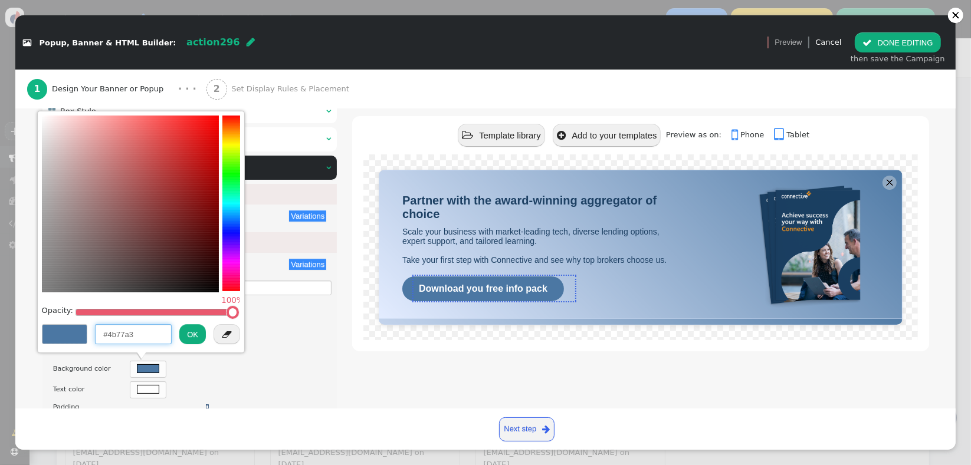
click at [120, 336] on input "#4b77a3" at bounding box center [133, 334] width 77 height 20
paste input "1e4164"
type input "#1e4164"
click at [186, 334] on button "OK" at bounding box center [192, 334] width 27 height 20
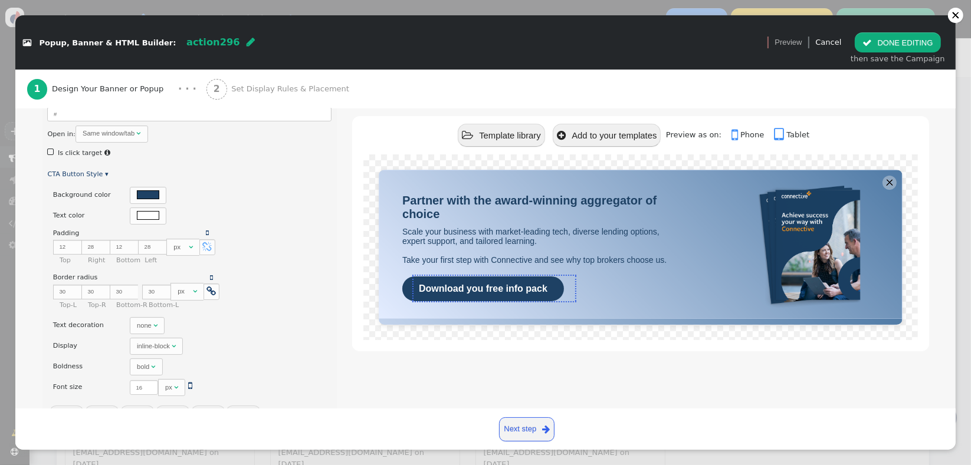
scroll to position [354, 0]
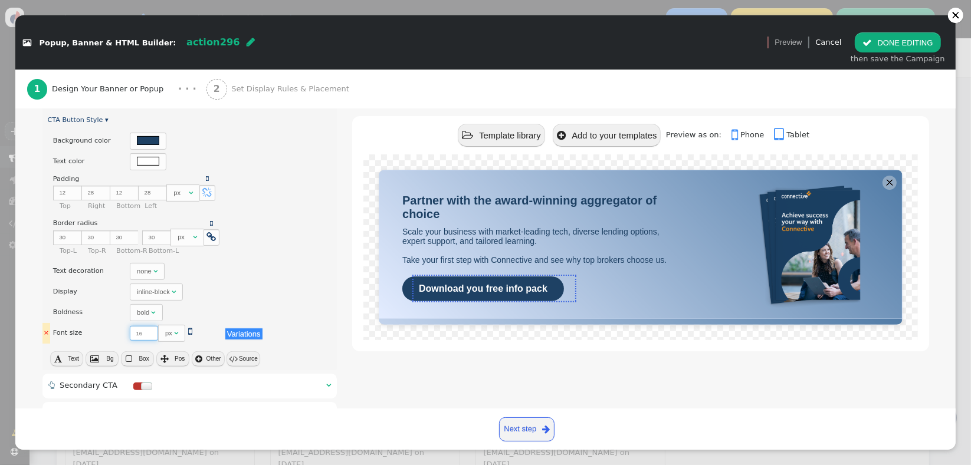
click at [134, 334] on input "16" at bounding box center [144, 333] width 28 height 15
click at [145, 333] on input "15" at bounding box center [144, 333] width 28 height 15
type input "14"
click at [143, 333] on input "14" at bounding box center [144, 333] width 28 height 15
click at [151, 309] on span "" at bounding box center [153, 312] width 4 height 7
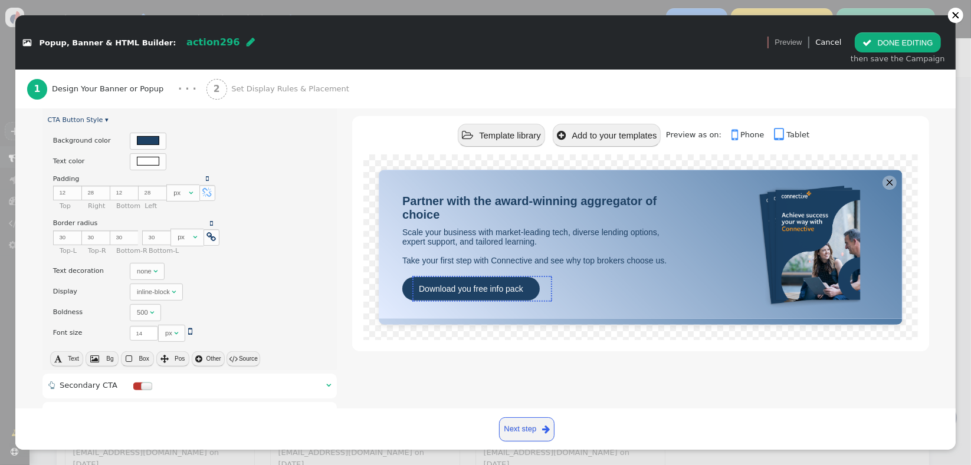
click at [704, 374] on div " Template library  Add to your templates Preview as on:  Phone  Tablet Part…" at bounding box center [640, 194] width 576 height 647
click at [837, 246] on img at bounding box center [820, 247] width 137 height 130
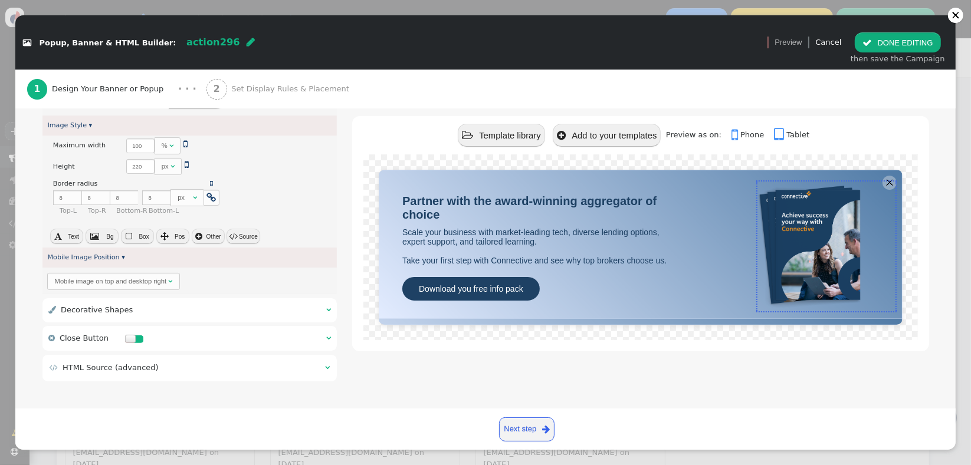
scroll to position [74, 0]
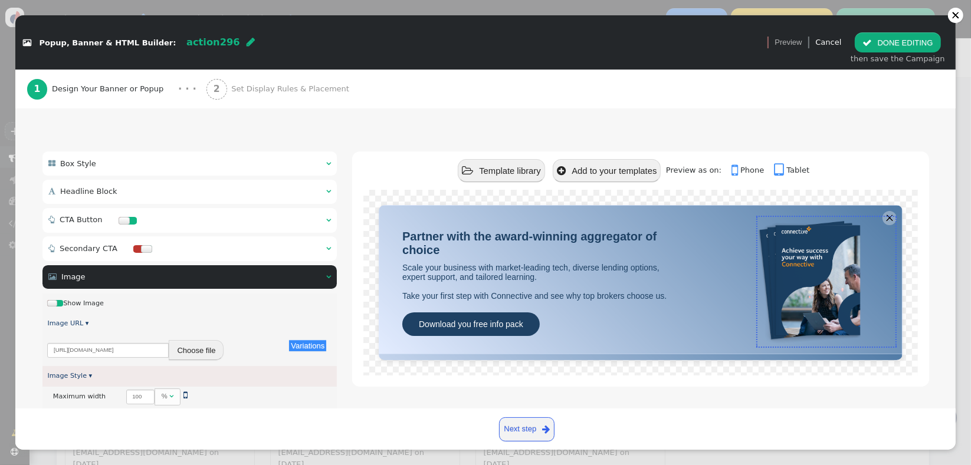
drag, startPoint x: 955, startPoint y: 219, endPoint x: 954, endPoint y: 268, distance: 49.0
click at [954, 268] on div " Popup, Banner & HTML Builder: action296  Version 1 (testing+production)   …" at bounding box center [485, 232] width 971 height 465
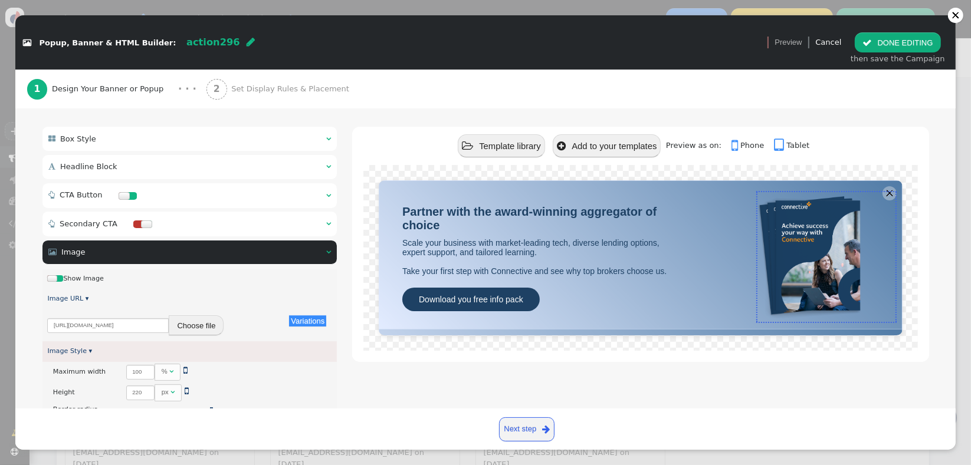
scroll to position [120, 0]
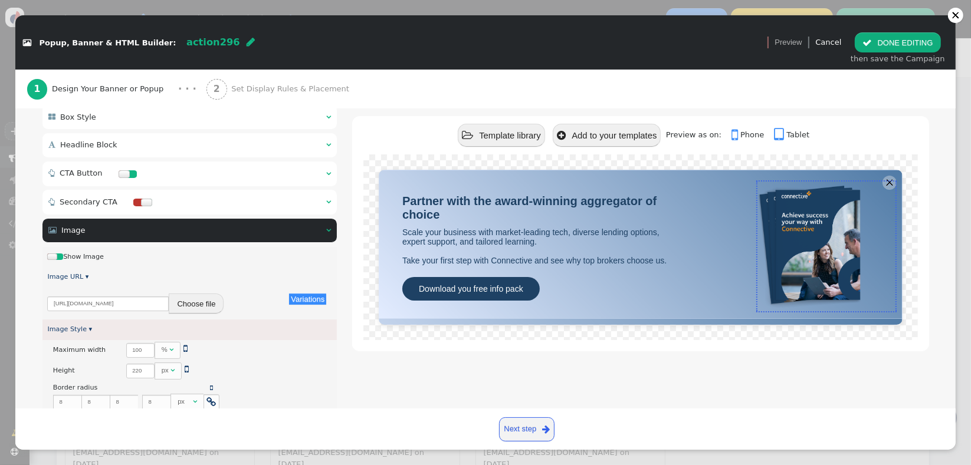
click at [176, 142] on div " Headline Block  " at bounding box center [189, 145] width 295 height 24
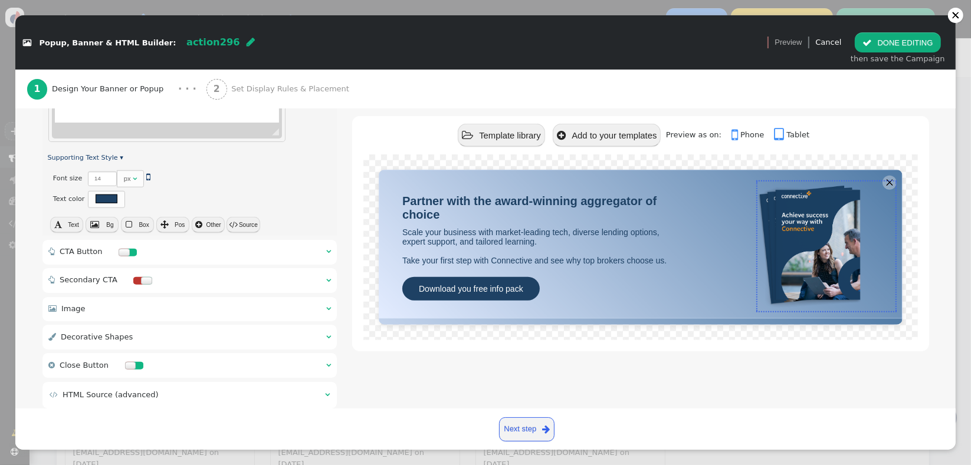
scroll to position [1078, 0]
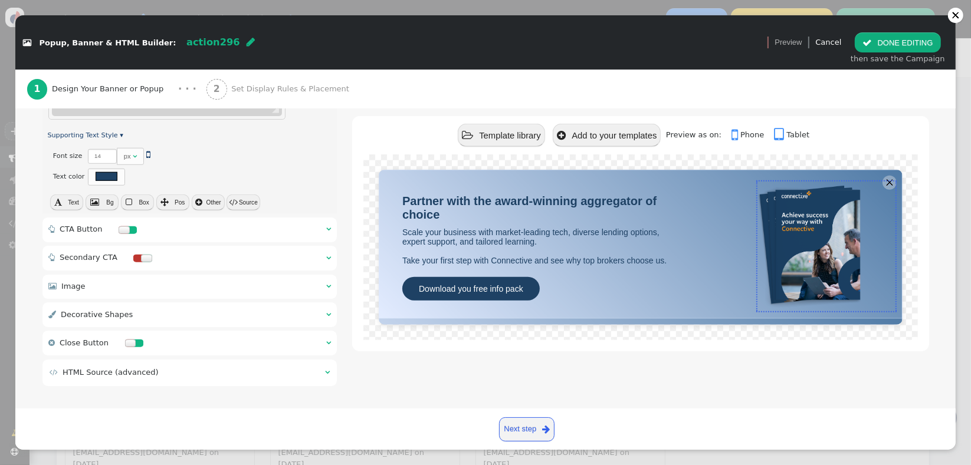
click at [106, 199] on span "Bg" at bounding box center [109, 202] width 7 height 6
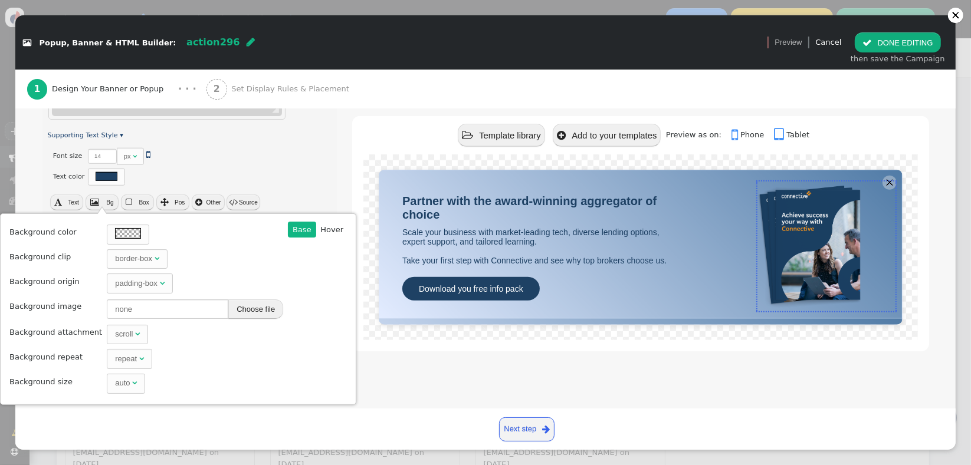
click at [264, 166] on div "× Font size There are alternatives. Default value:  14 px   Variations × Tex…" at bounding box center [189, 166] width 295 height 41
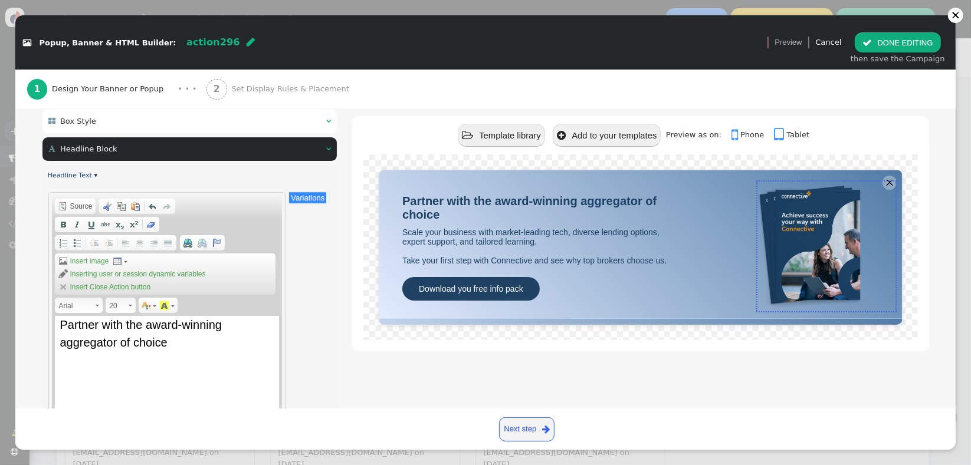
scroll to position [106, 0]
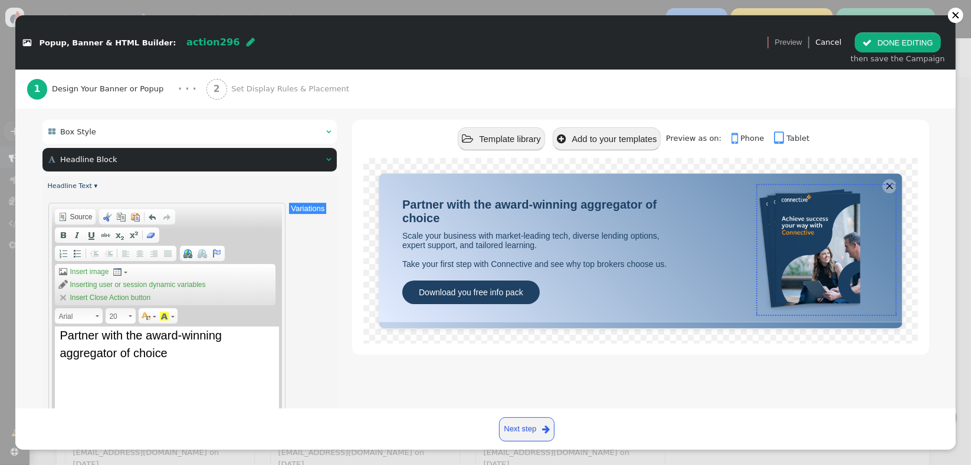
click at [307, 132] on div " Box Style  " at bounding box center [189, 132] width 295 height 24
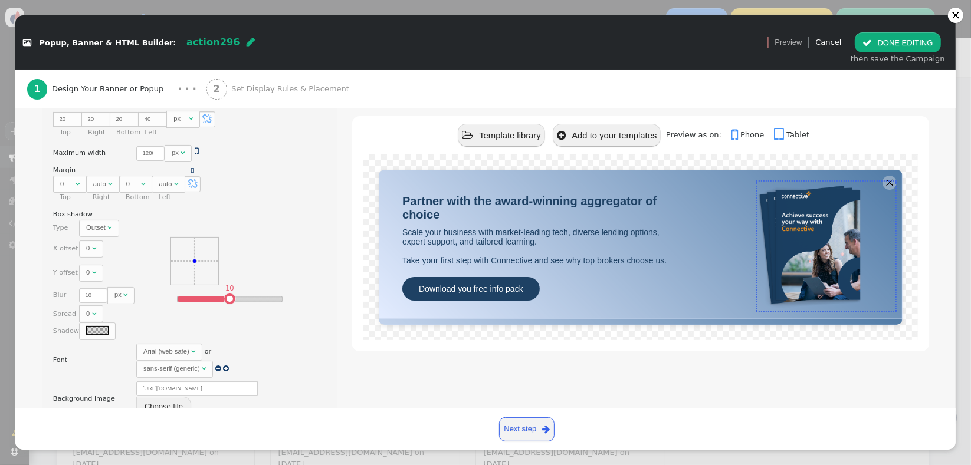
scroll to position [467, 0]
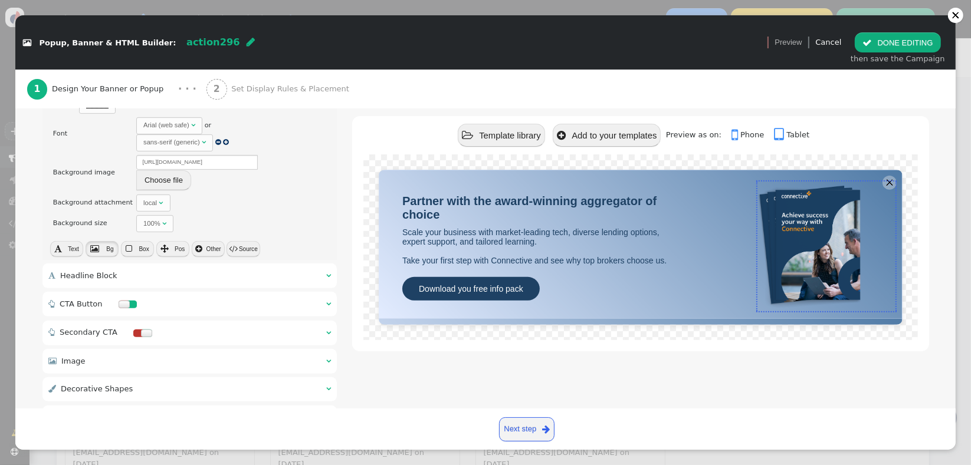
click at [112, 248] on span "Bg" at bounding box center [109, 249] width 7 height 6
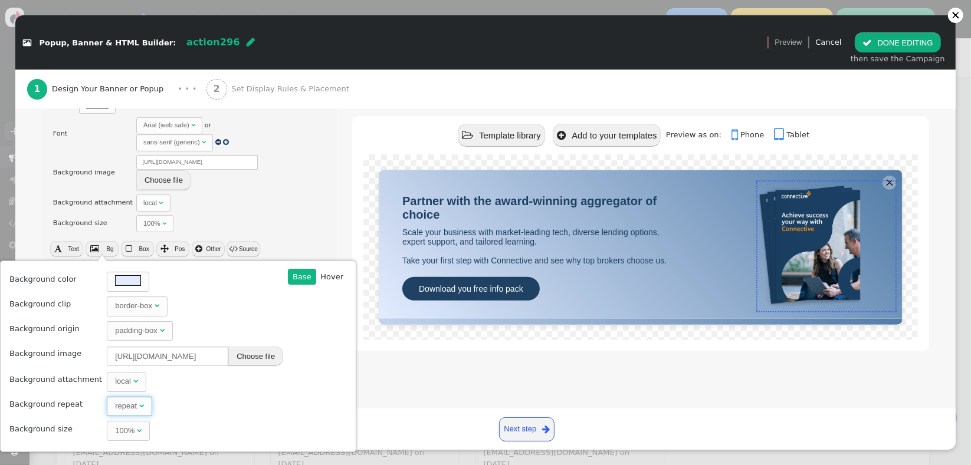
click at [123, 411] on div "repeat " at bounding box center [129, 406] width 29 height 12
click at [115, 429] on div "100%" at bounding box center [124, 431] width 19 height 12
click at [137, 430] on span "" at bounding box center [139, 431] width 5 height 8
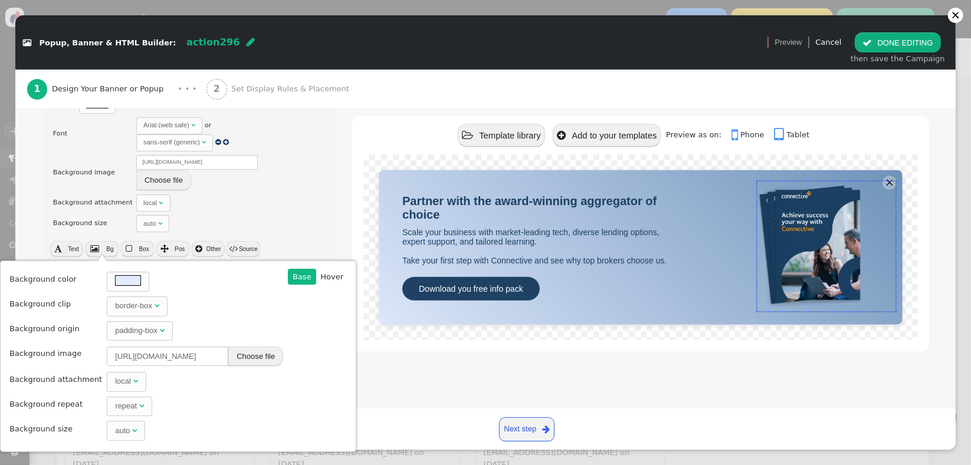
click at [716, 394] on div " Template library  Add to your templates Preview as on:  Phone  Tablet Part…" at bounding box center [640, 111] width 576 height 706
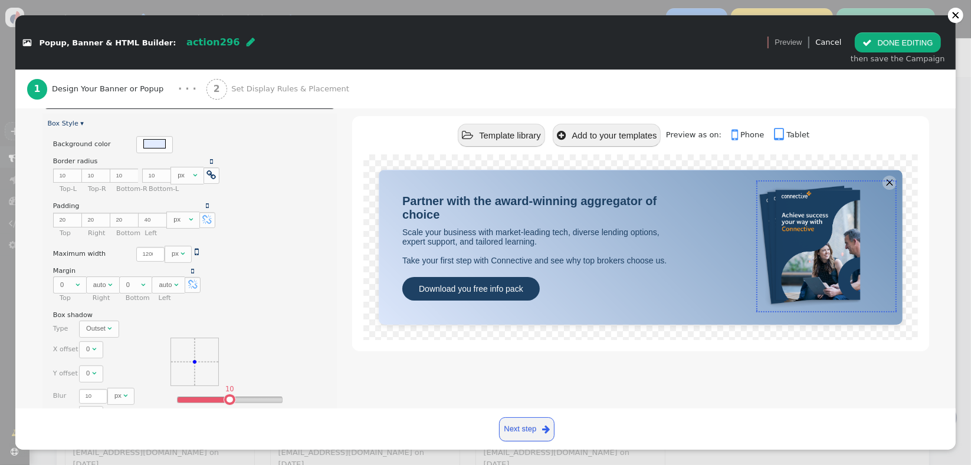
scroll to position [0, 0]
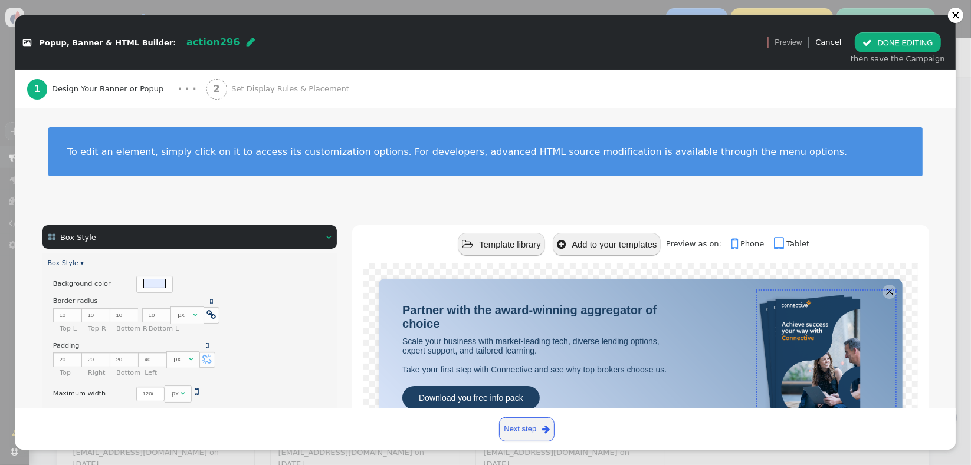
click at [231, 84] on span "Set Display Rules & Placement" at bounding box center [292, 89] width 122 height 12
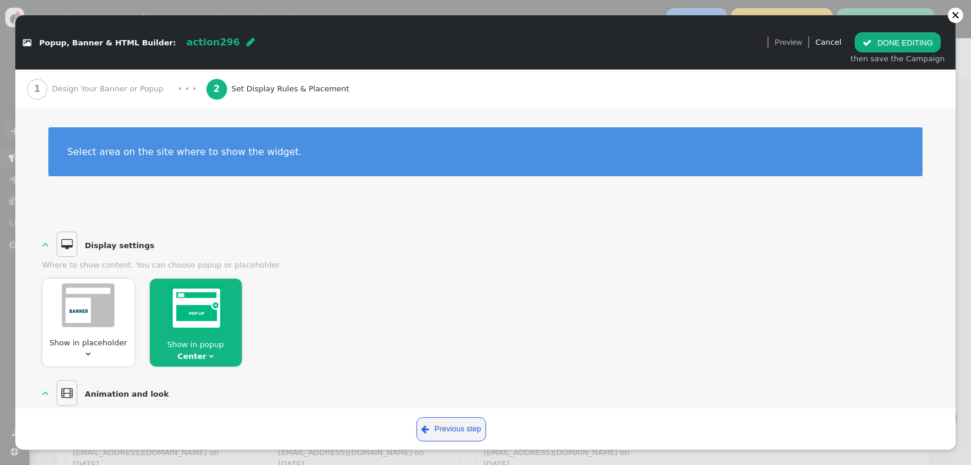
click at [209, 355] on span "" at bounding box center [211, 357] width 5 height 8
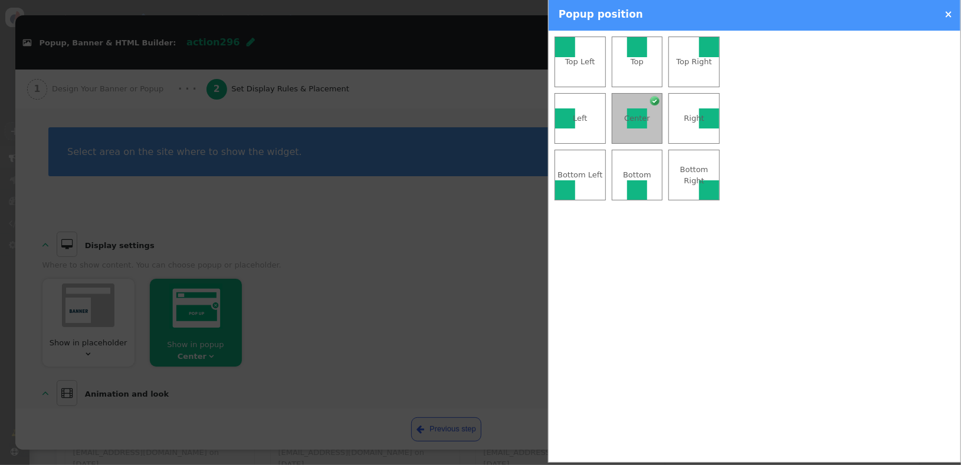
click at [304, 330] on div at bounding box center [480, 232] width 961 height 465
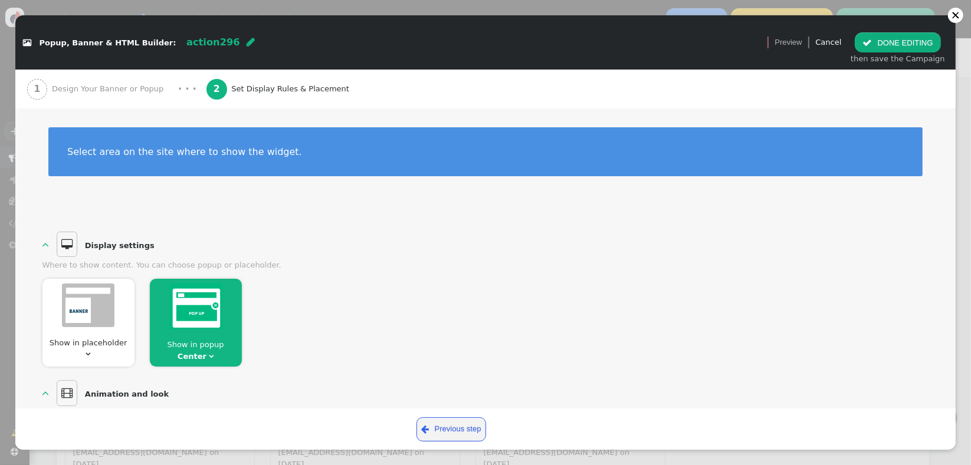
click at [91, 350] on span "" at bounding box center [88, 354] width 5 height 8
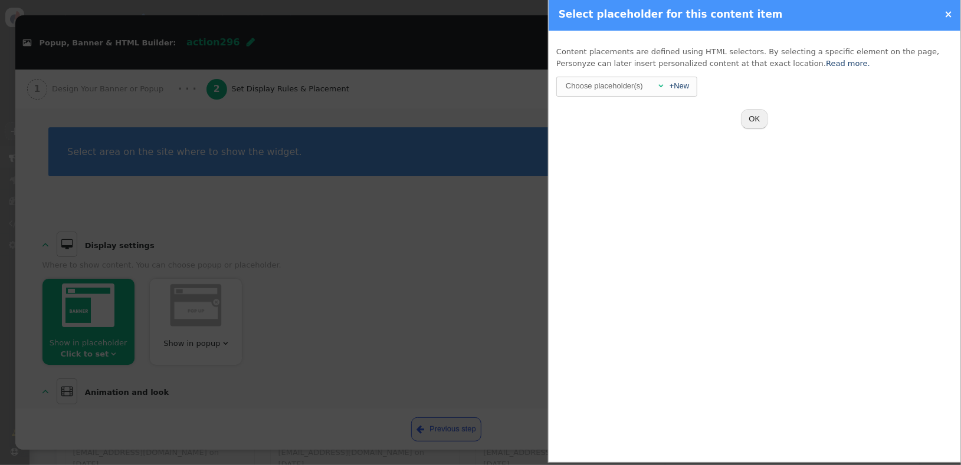
click at [481, 188] on div at bounding box center [480, 232] width 961 height 465
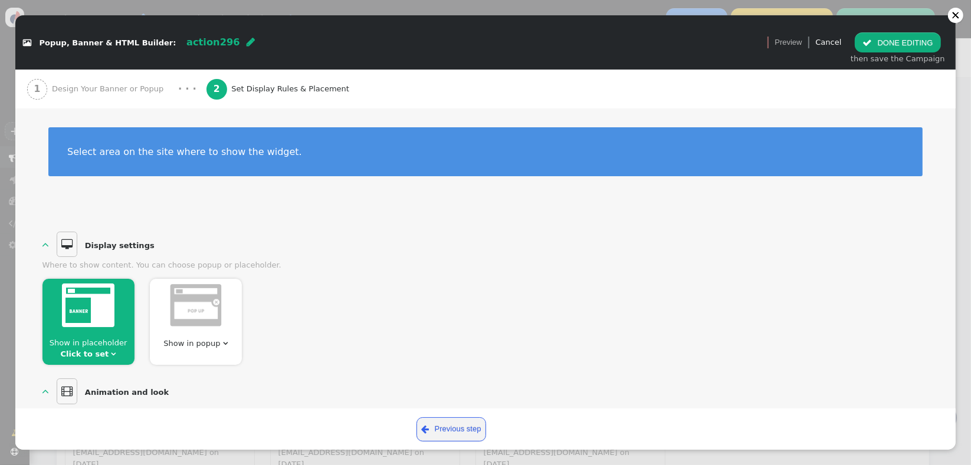
click at [228, 346] on span "Show in popup " at bounding box center [195, 344] width 73 height 12
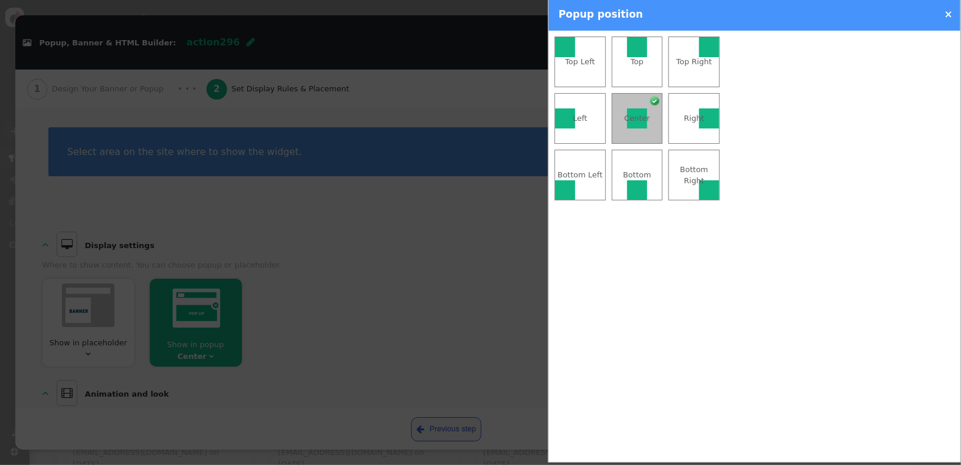
click at [469, 234] on div at bounding box center [480, 232] width 961 height 465
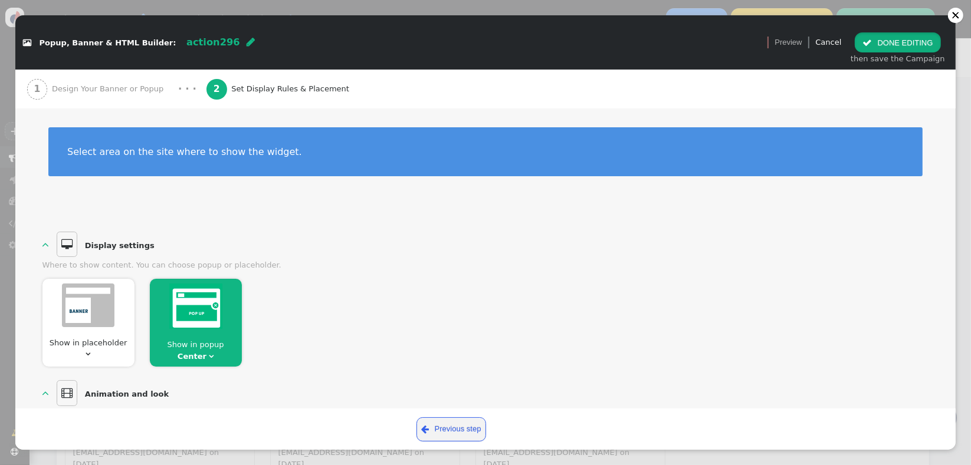
click at [879, 42] on button " DONE EDITING" at bounding box center [897, 42] width 86 height 20
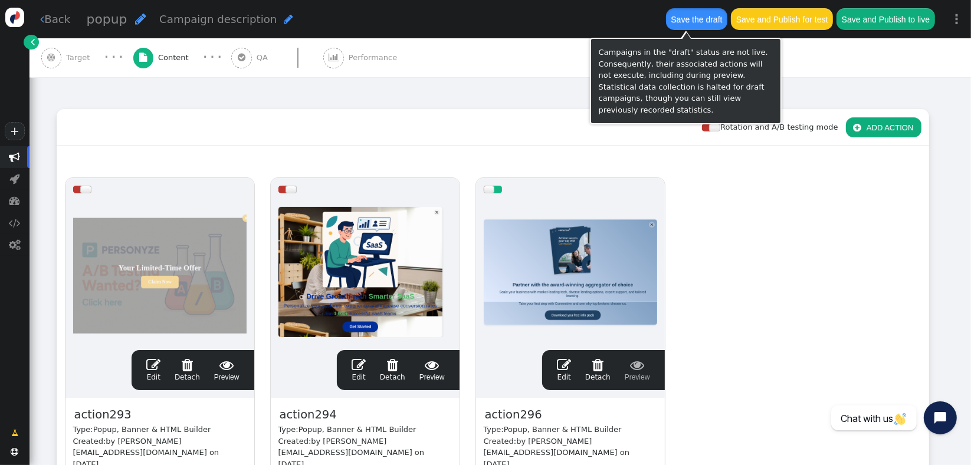
click at [686, 19] on button "Save the draft" at bounding box center [696, 18] width 61 height 21
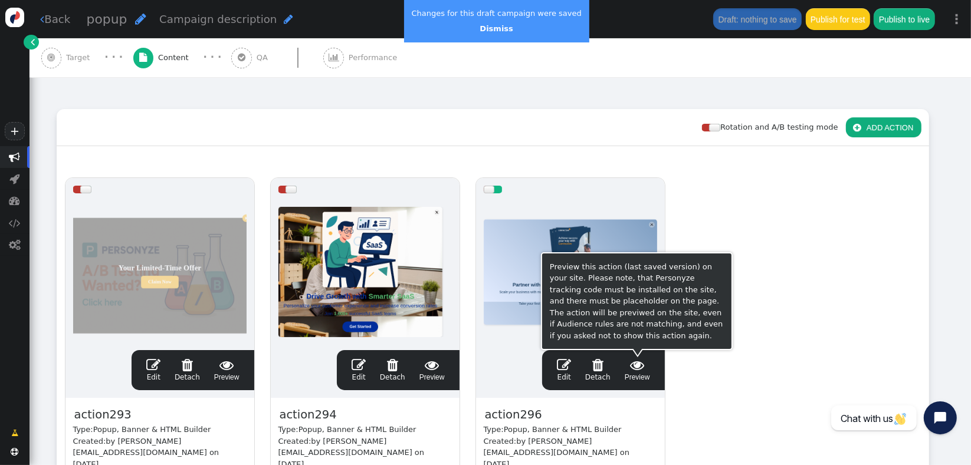
click at [644, 369] on span "" at bounding box center [636, 365] width 25 height 14
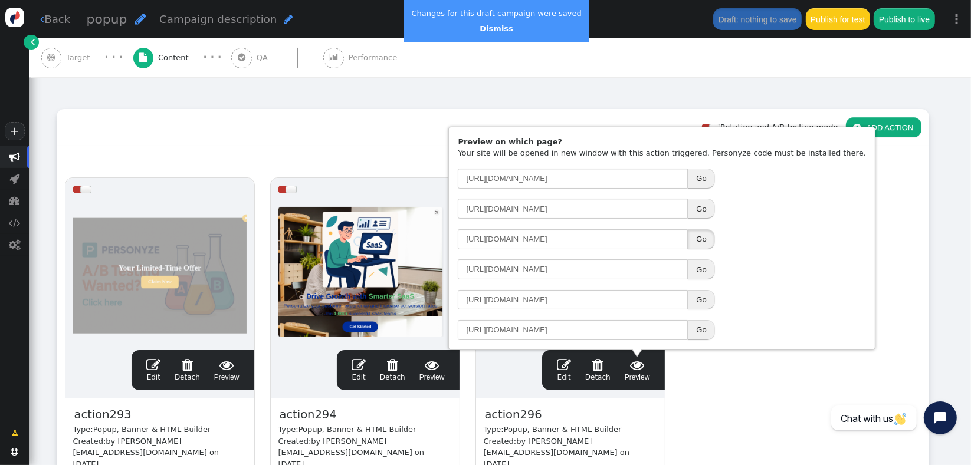
click at [705, 243] on button "Go" at bounding box center [701, 239] width 27 height 20
click at [776, 400] on div "drag this  Edit  Detach  Preview action293 Type: Popup, Banner & HTML Builde…" at bounding box center [492, 361] width 871 height 382
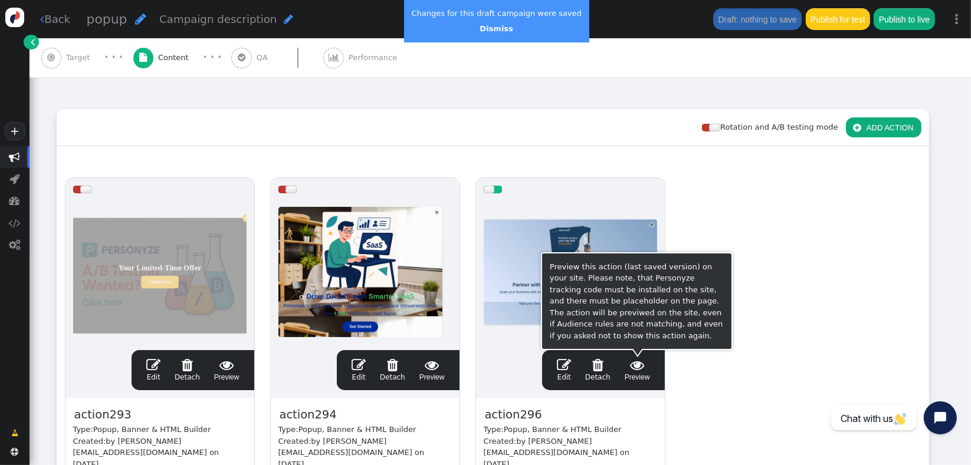
click at [563, 366] on span "" at bounding box center [564, 365] width 14 height 14
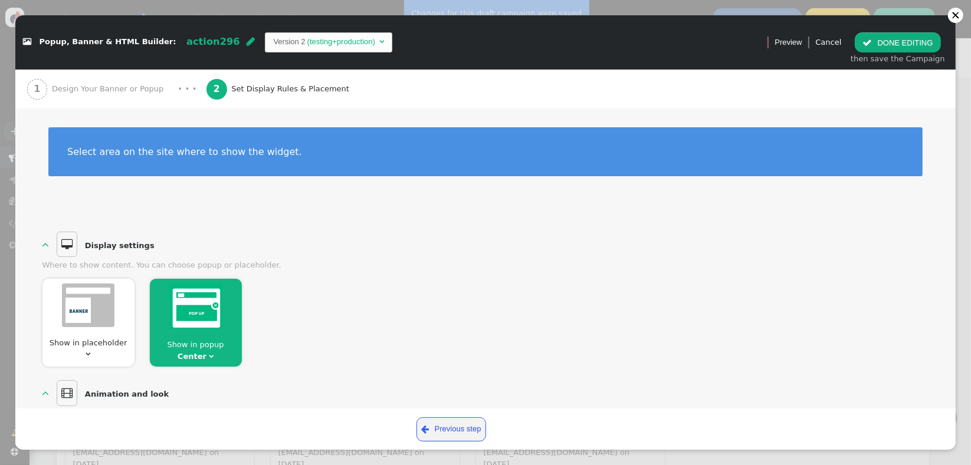
click at [121, 84] on span "Design Your Banner or Popup" at bounding box center [110, 89] width 116 height 12
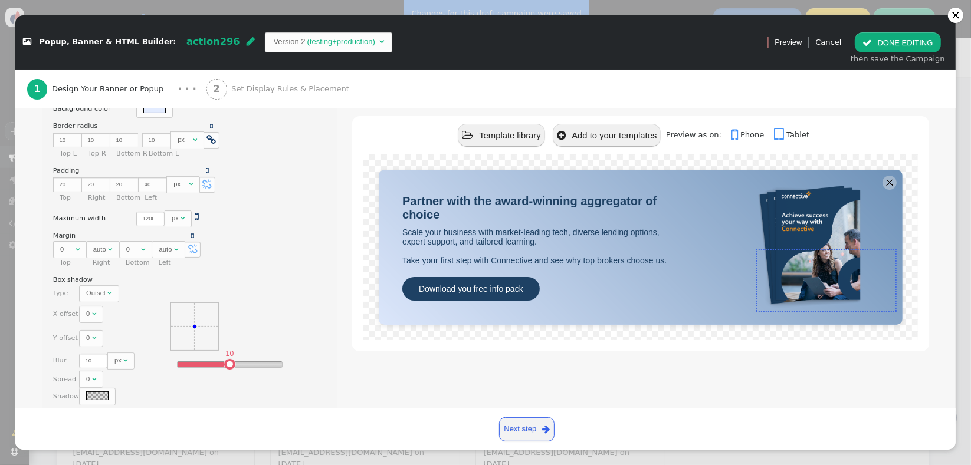
scroll to position [170, 0]
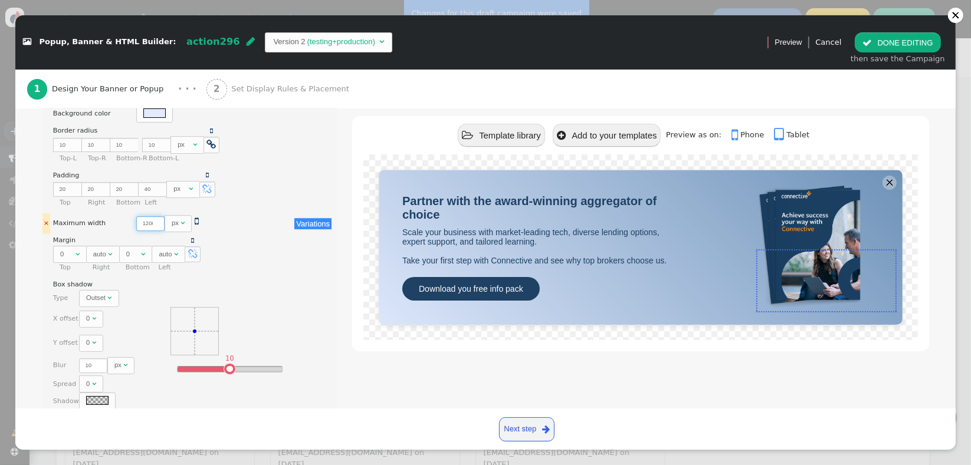
click at [139, 219] on input "1200" at bounding box center [150, 223] width 28 height 15
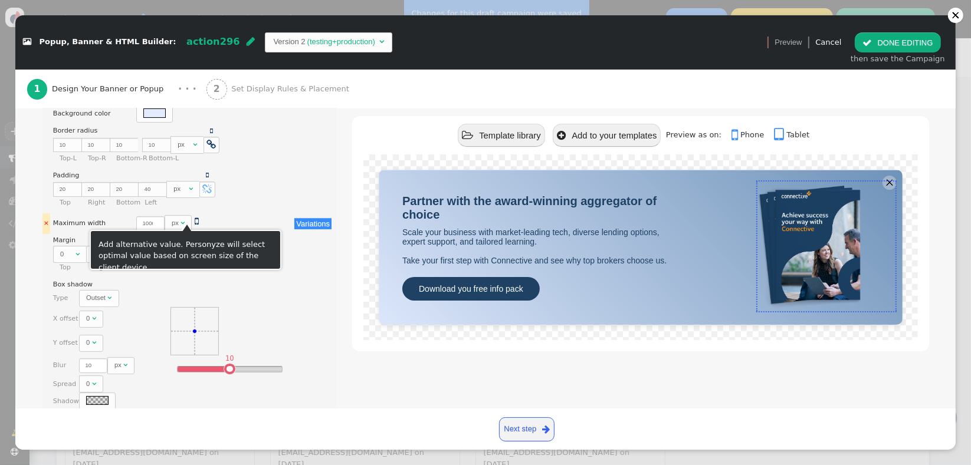
click at [195, 219] on span "" at bounding box center [197, 221] width 4 height 9
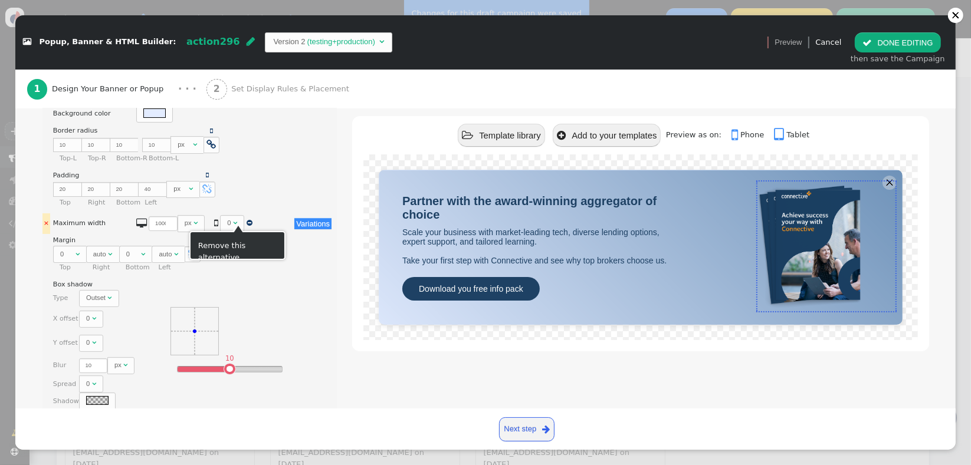
click at [246, 219] on span "" at bounding box center [249, 222] width 6 height 7
click at [144, 222] on input "999" at bounding box center [150, 223] width 28 height 15
click at [138, 222] on input "999" at bounding box center [150, 223] width 28 height 15
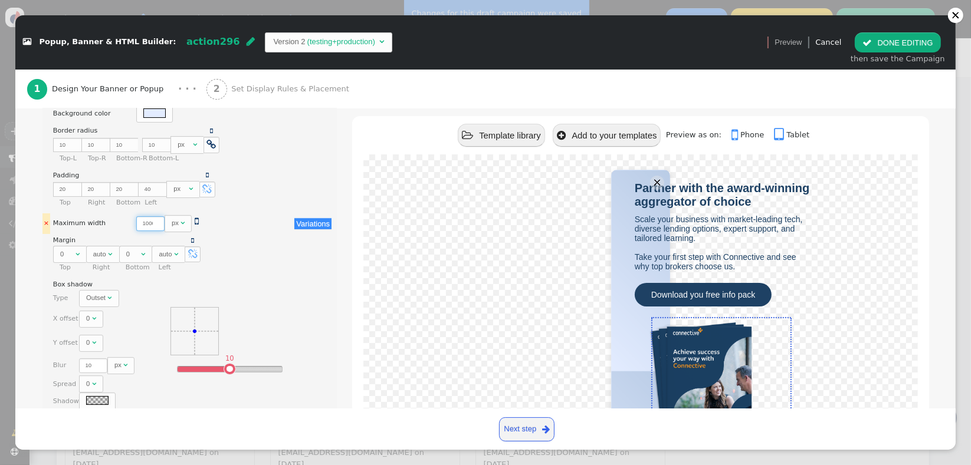
scroll to position [0, 1]
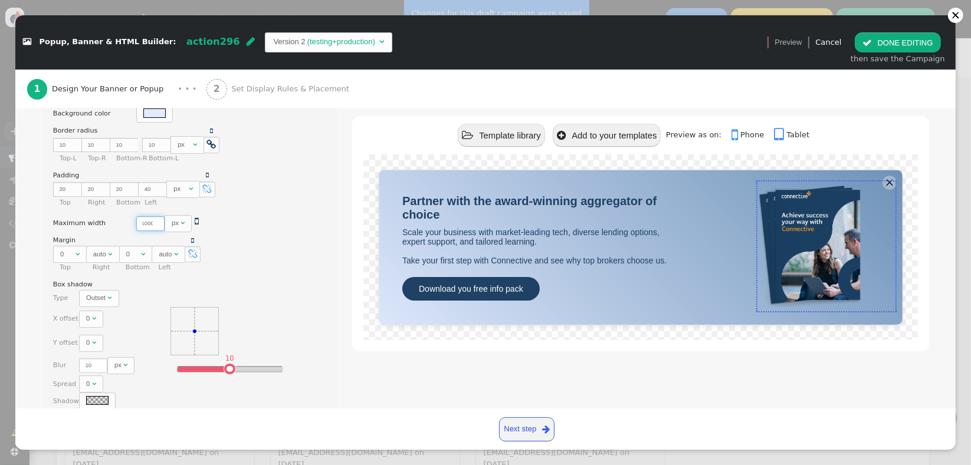
type input "1000"
click at [877, 40] on button " DONE EDITING" at bounding box center [897, 42] width 86 height 20
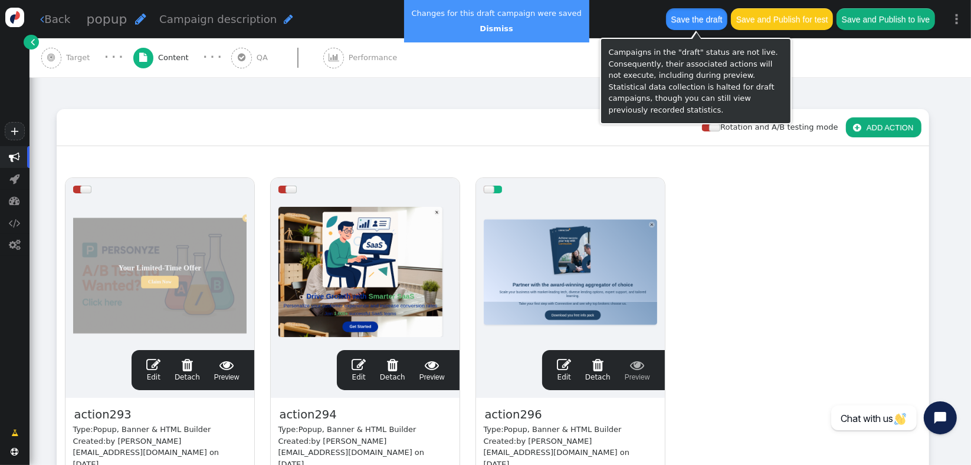
click at [698, 17] on button "Save the draft" at bounding box center [696, 18] width 61 height 21
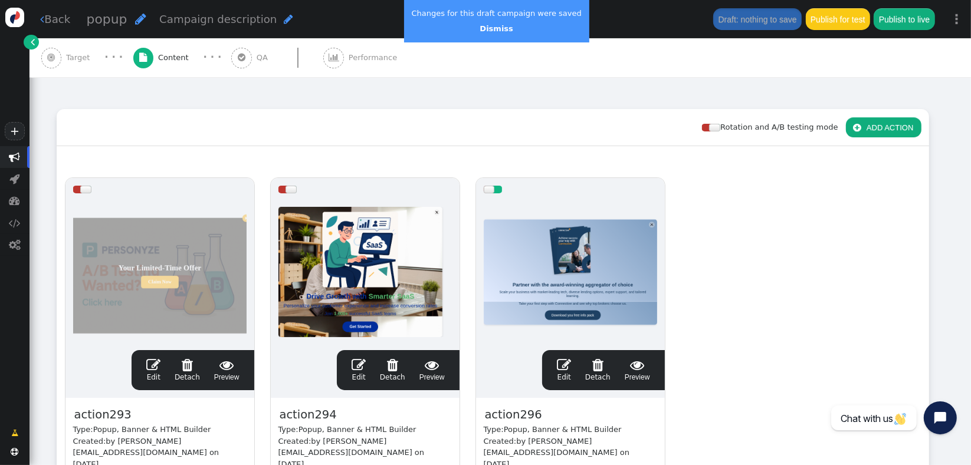
click at [639, 371] on span " Preview" at bounding box center [636, 370] width 25 height 25
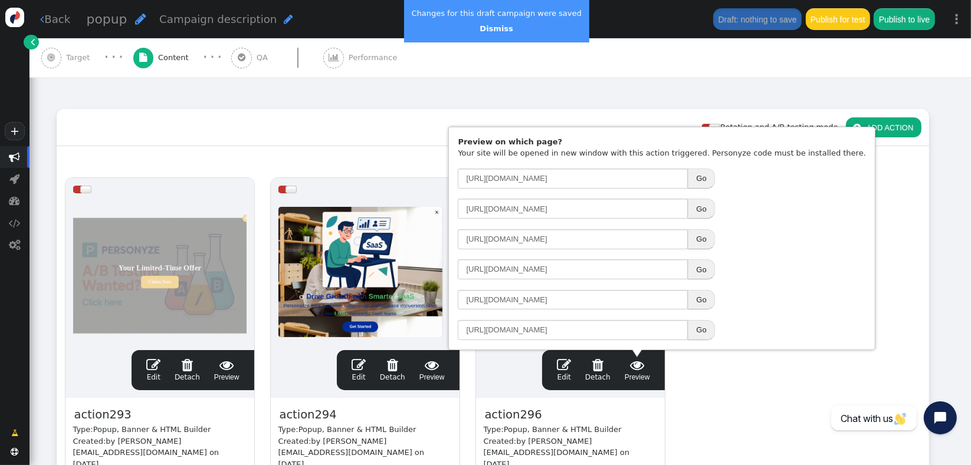
click at [701, 240] on button "Go" at bounding box center [701, 239] width 27 height 20
click at [570, 373] on link " Edit" at bounding box center [564, 370] width 14 height 25
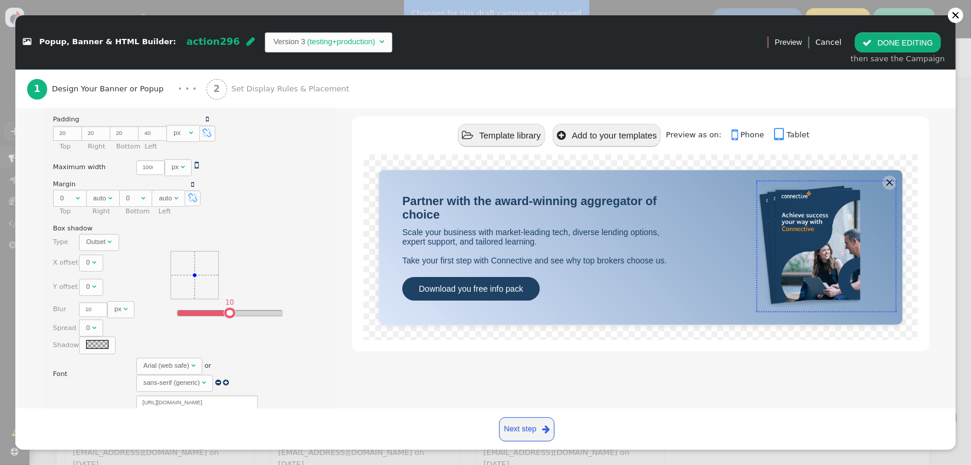
scroll to position [149, 0]
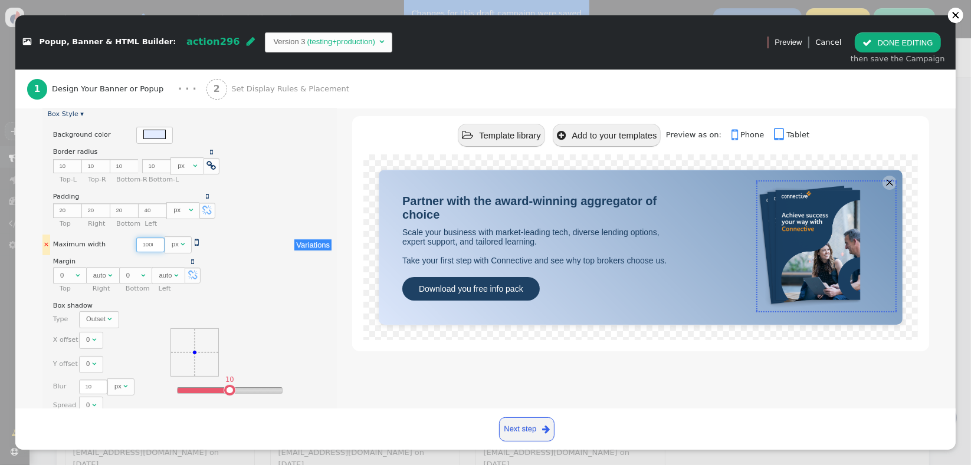
click at [138, 243] on input "1000" at bounding box center [150, 245] width 28 height 15
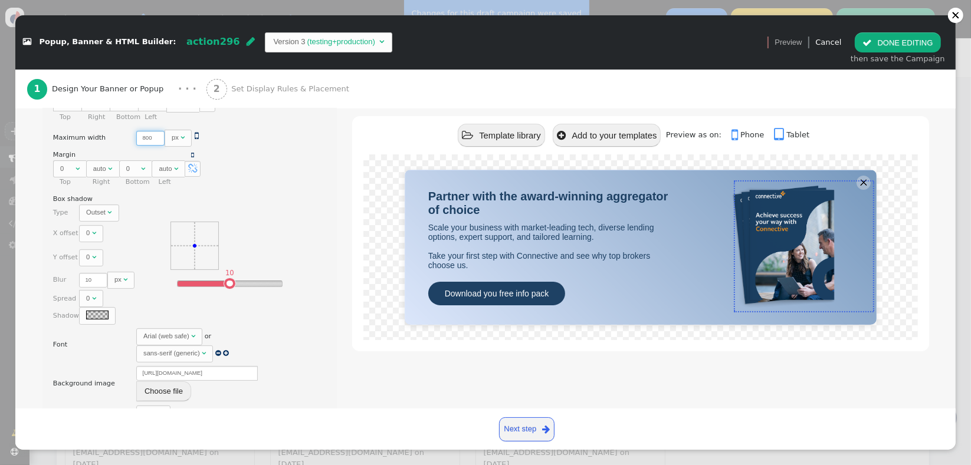
scroll to position [250, 0]
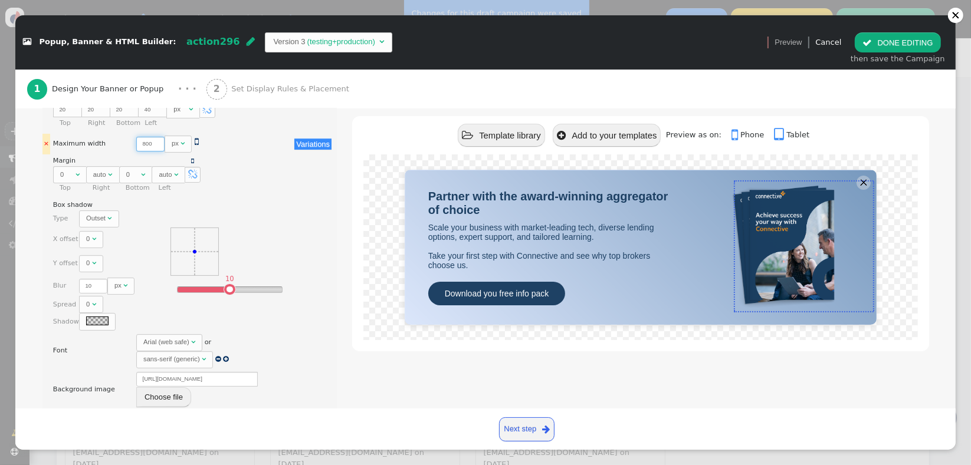
click at [136, 142] on input "800" at bounding box center [150, 144] width 28 height 15
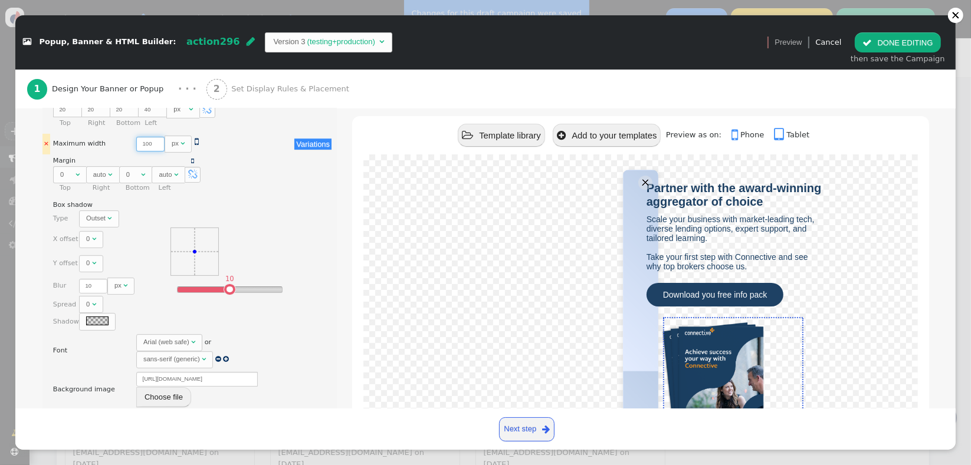
type input "1000"
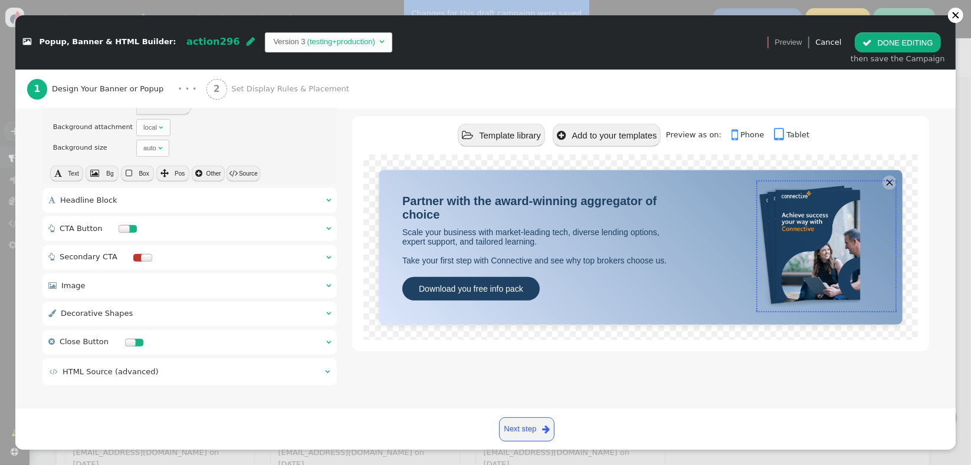
scroll to position [0, 0]
click at [245, 373] on td " HTML Source (advanced)" at bounding box center [183, 372] width 267 height 12
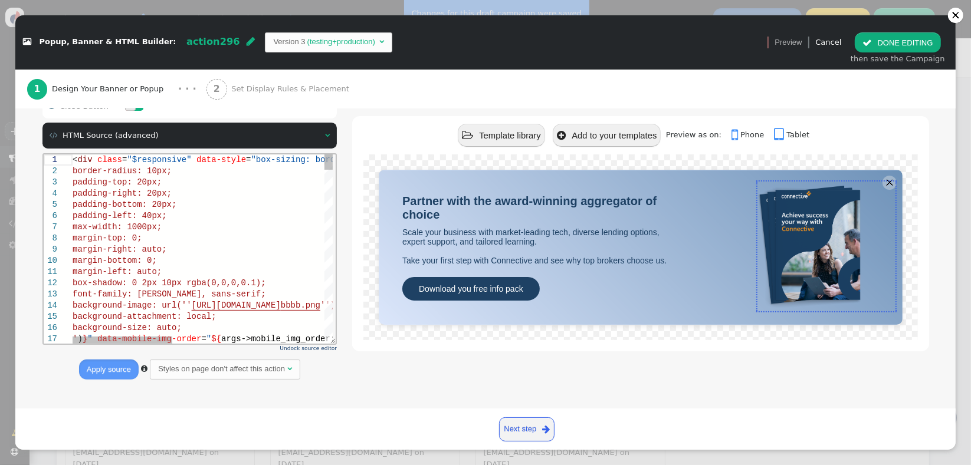
click at [130, 213] on span "padding-left: 40px;" at bounding box center [119, 215] width 94 height 9
type textarea "<div class="$responsive" data-style="box-sizing: border-box; position: relative…"
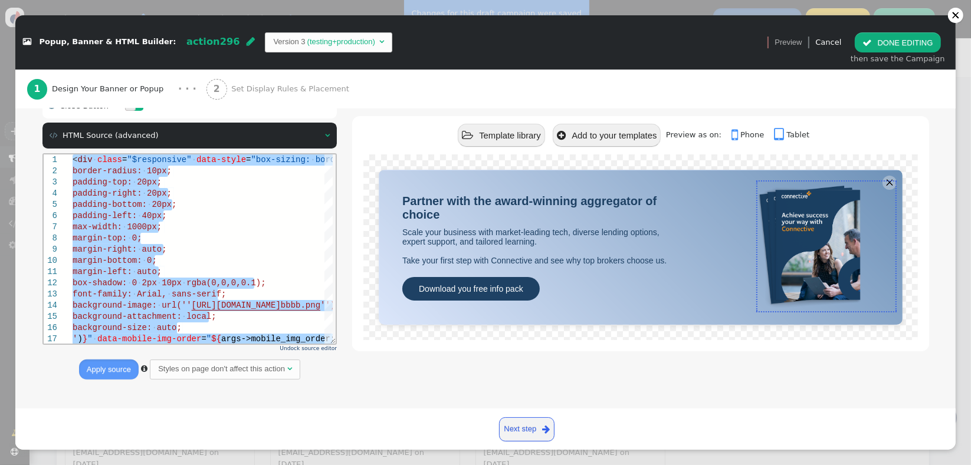
click at [318, 134] on td "" at bounding box center [324, 136] width 12 height 12
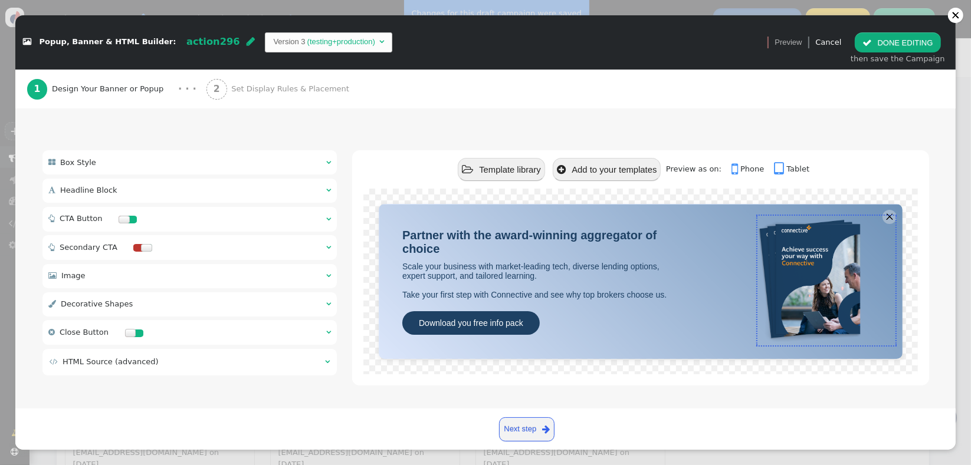
scroll to position [74, 0]
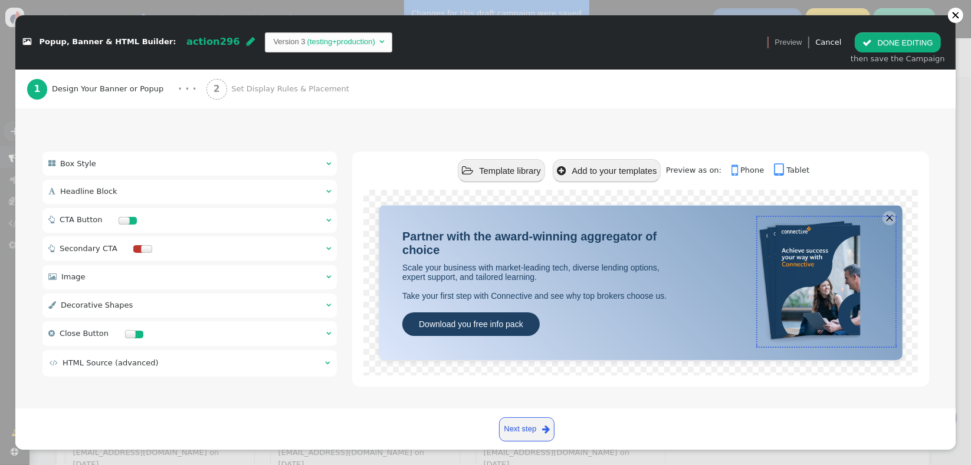
click at [213, 186] on div " Headline Block  " at bounding box center [189, 192] width 295 height 24
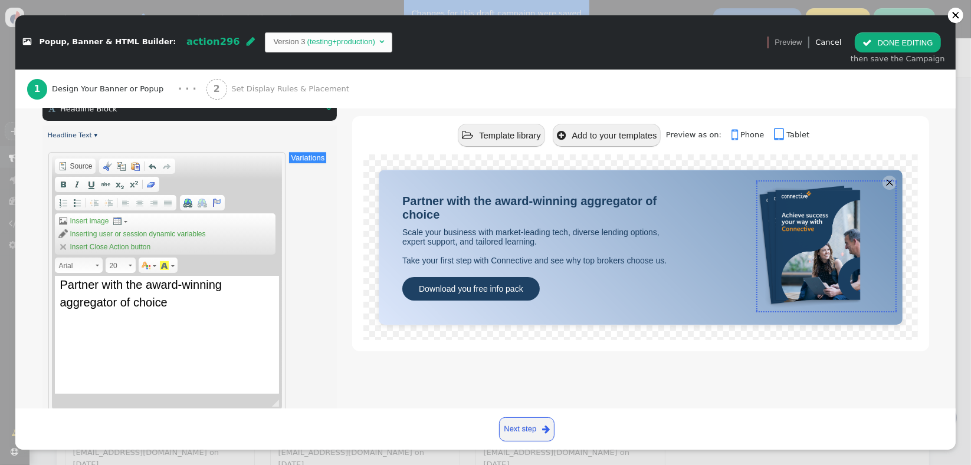
scroll to position [47, 0]
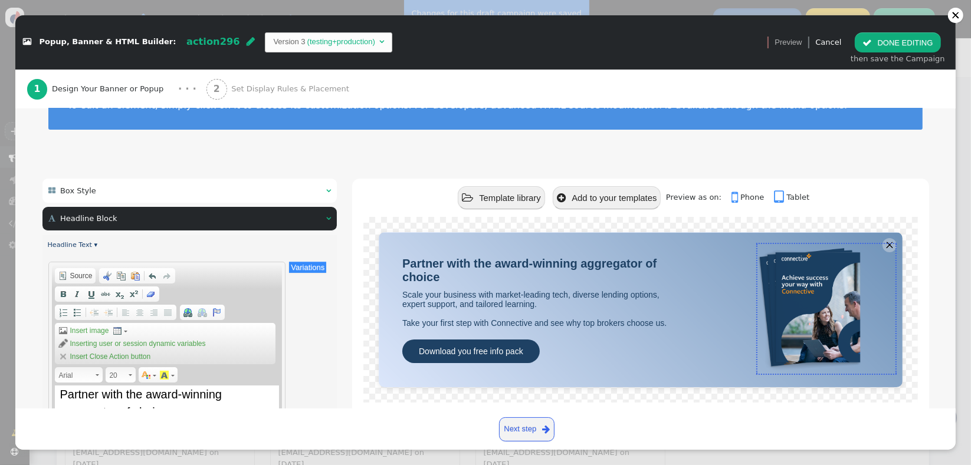
click at [113, 202] on div " Box Style  " at bounding box center [189, 191] width 295 height 24
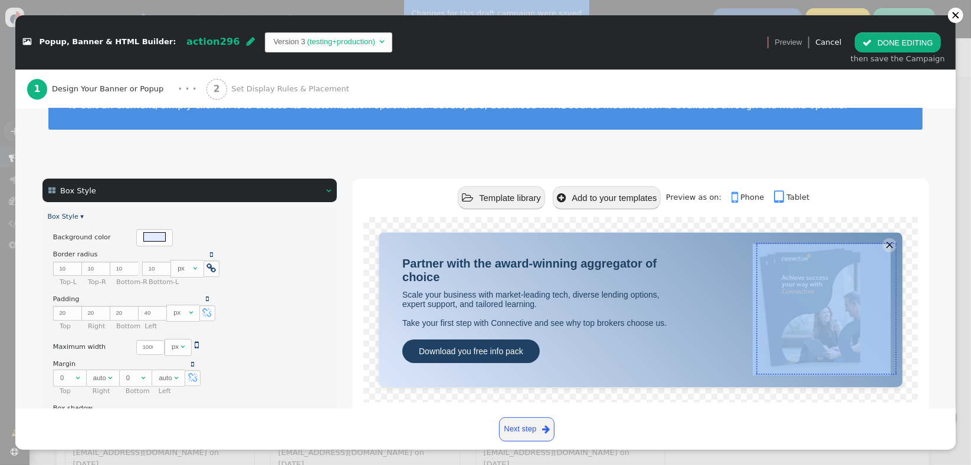
drag, startPoint x: 945, startPoint y: 211, endPoint x: 948, endPoint y: 230, distance: 19.7
click at [947, 277] on div "Create and display content using predefined templates or custom HTML. Easily sh…" at bounding box center [485, 258] width 940 height 300
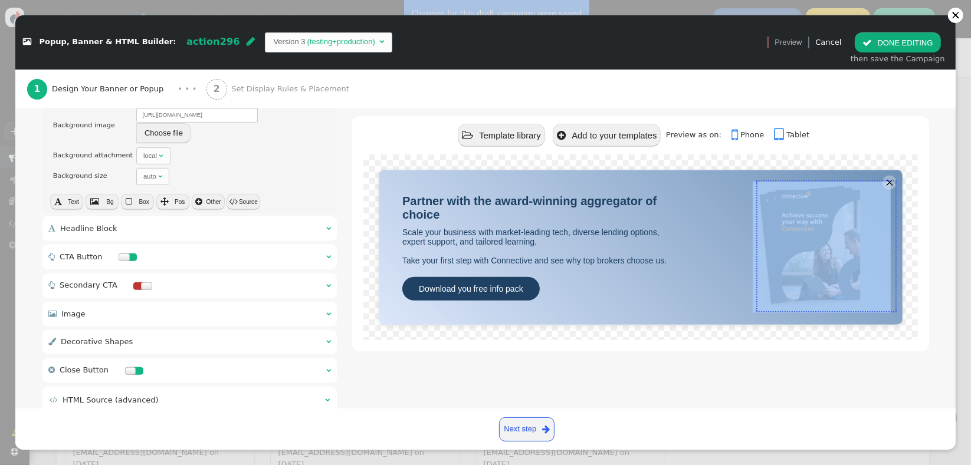
scroll to position [538, 0]
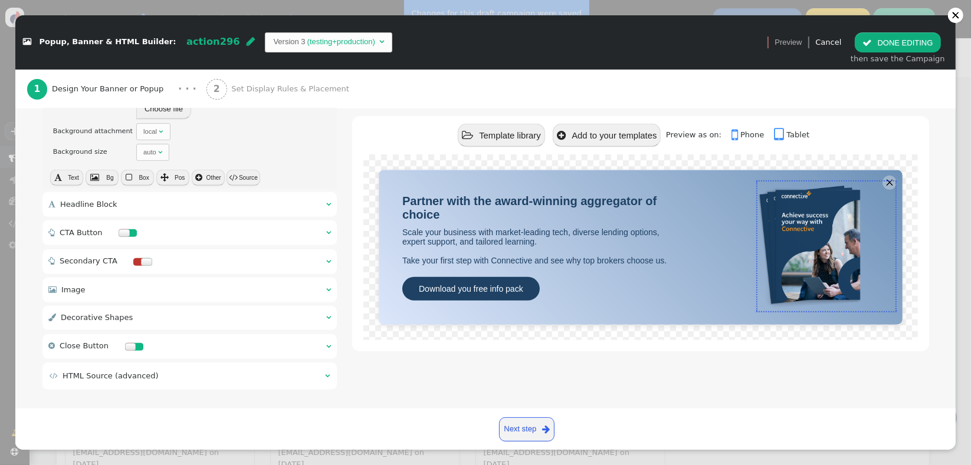
click at [249, 208] on div " Headline Block  " at bounding box center [189, 204] width 295 height 24
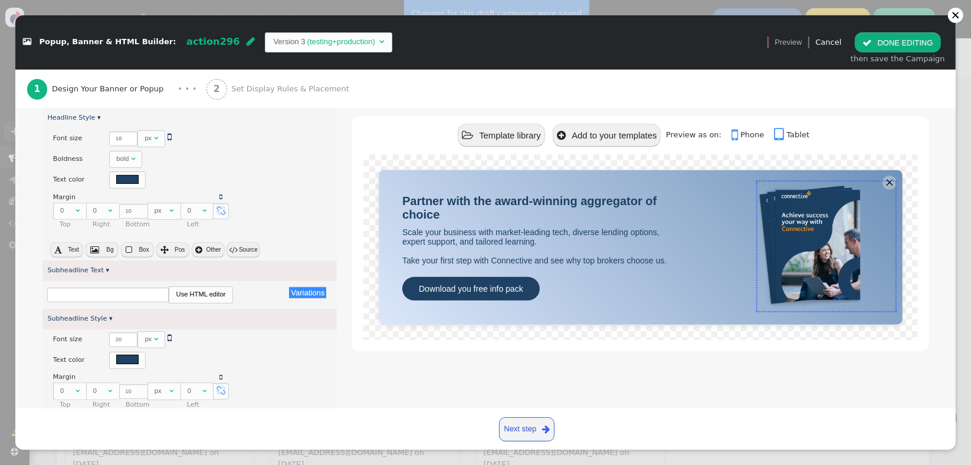
scroll to position [486, 0]
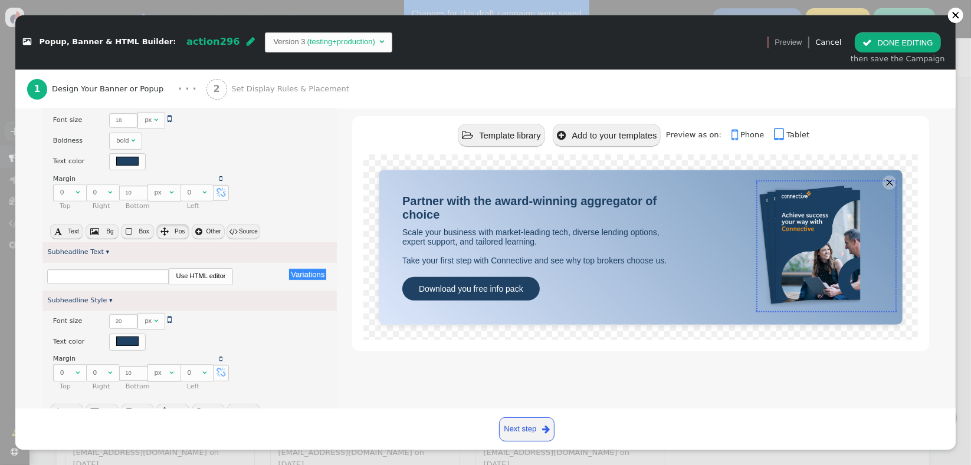
click at [177, 229] on span "Pos" at bounding box center [180, 231] width 10 height 6
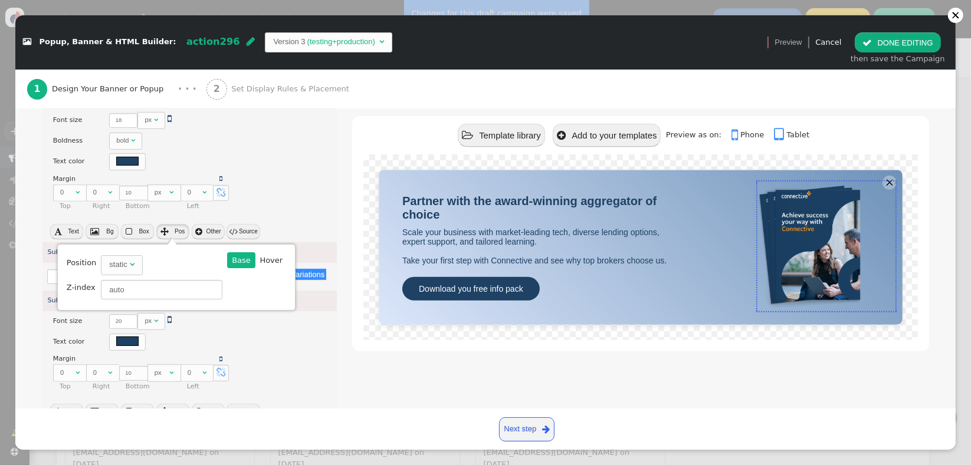
click at [177, 231] on span "Pos" at bounding box center [180, 231] width 10 height 6
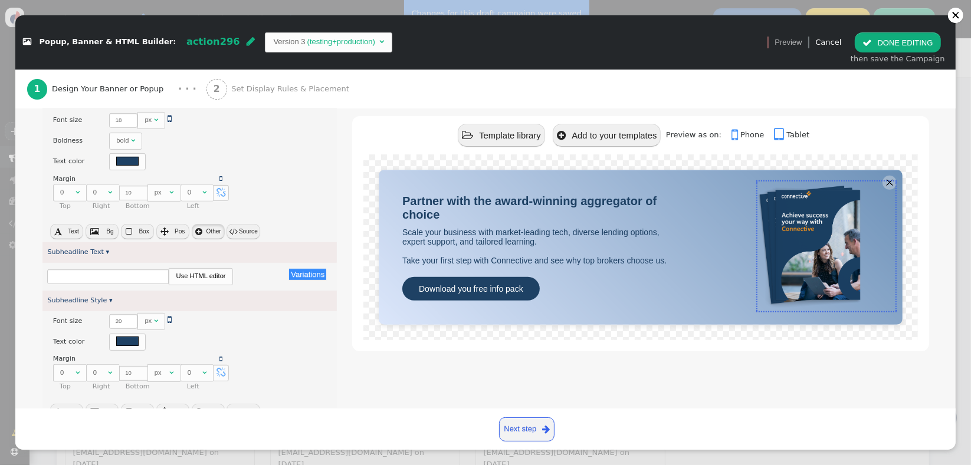
click at [200, 231] on button " Other" at bounding box center [208, 231] width 33 height 15
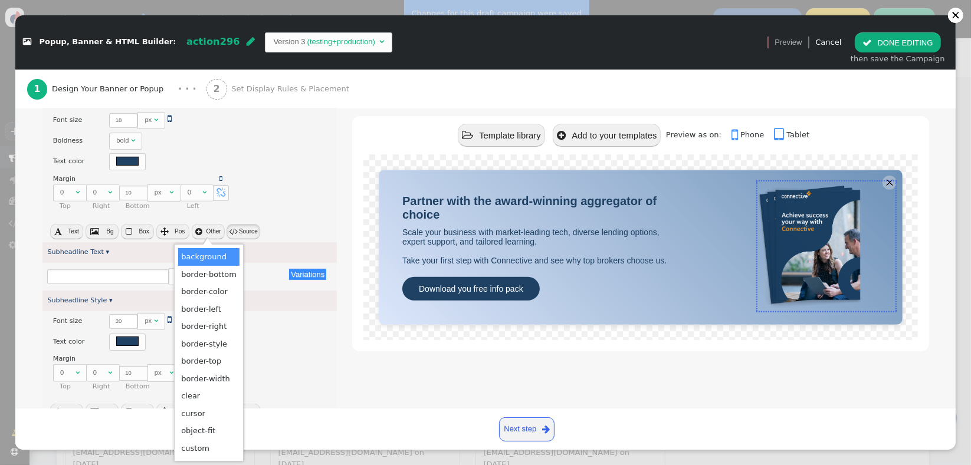
click at [247, 226] on button " Source" at bounding box center [242, 231] width 33 height 15
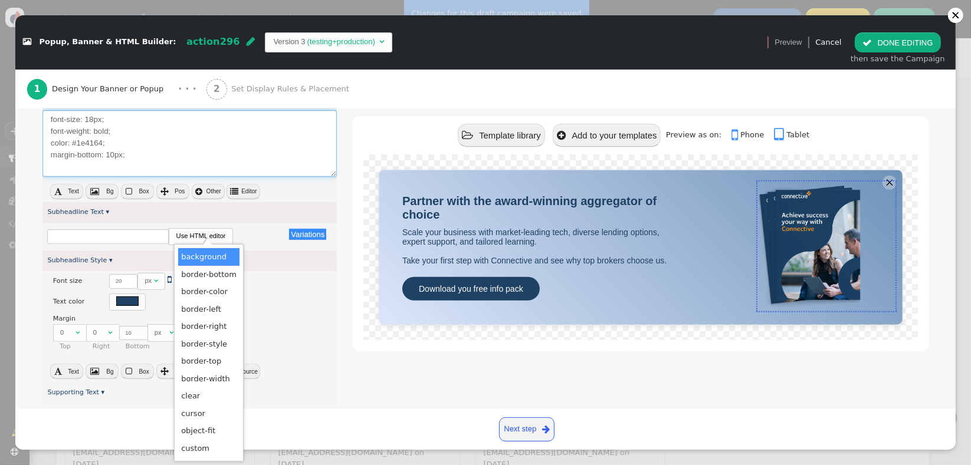
click at [242, 162] on textarea "font-size: 18px; font-weight: bold; color: #1e4164; margin-bottom: 10px;" at bounding box center [189, 143] width 295 height 67
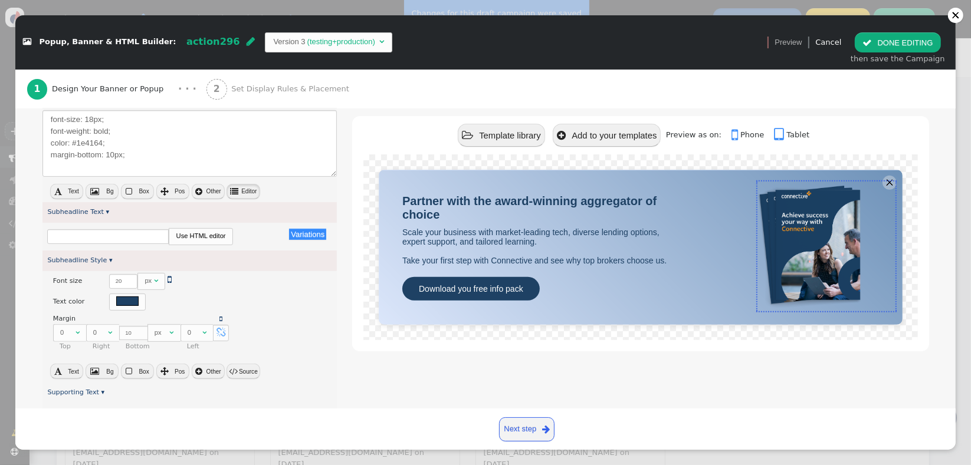
click at [246, 189] on button " Editor" at bounding box center [242, 191] width 33 height 15
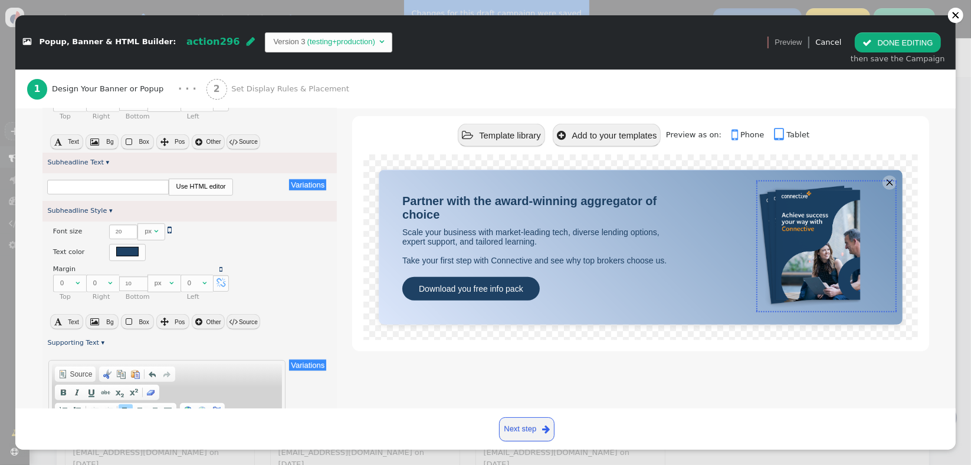
scroll to position [574, 0]
click at [251, 322] on button " Source" at bounding box center [242, 324] width 33 height 15
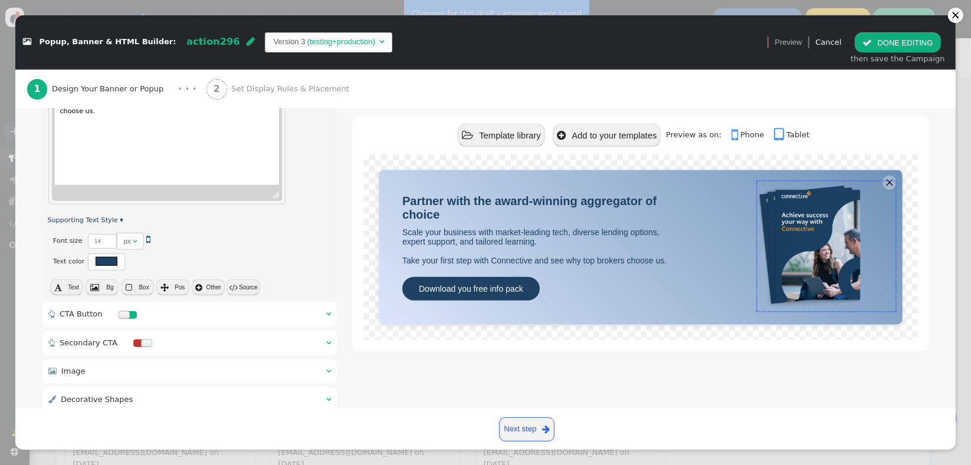
scroll to position [967, 0]
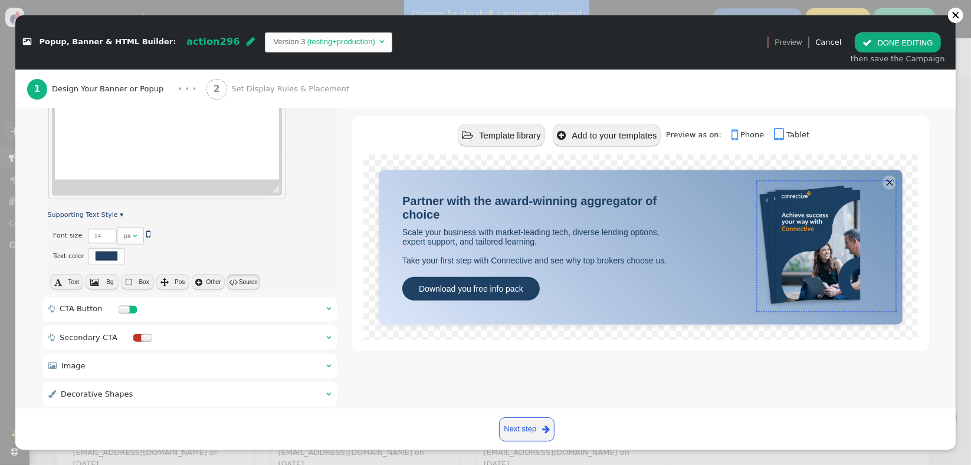
click at [236, 281] on span "" at bounding box center [233, 282] width 8 height 8
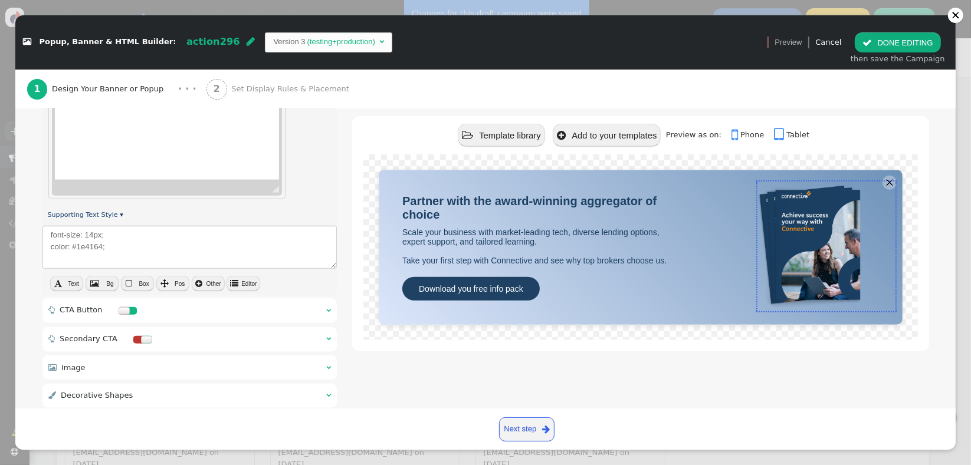
click at [229, 318] on div " CTA Button  " at bounding box center [189, 310] width 295 height 25
